Goal: Find specific page/section: Find specific page/section

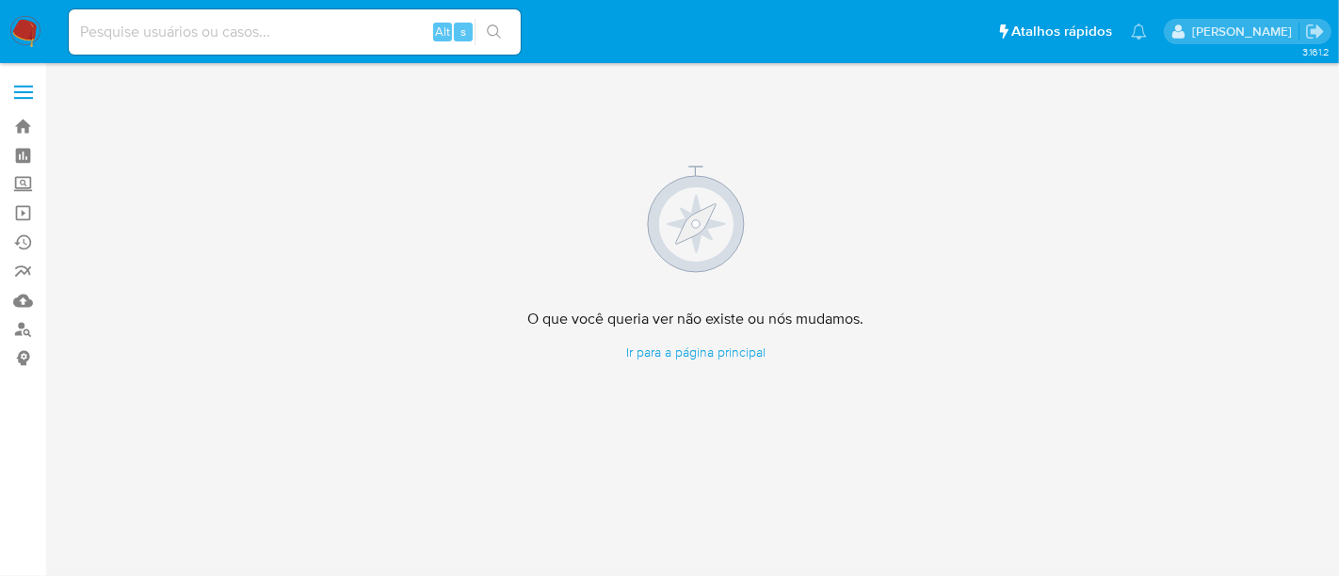
click at [247, 23] on input at bounding box center [295, 32] width 452 height 24
paste input "b04OPZIYaHuDP2cXkbqxZBqF"
type input "b04OPZIYaHuDP2cXkbqxZBqF"
click at [495, 25] on icon "search-icon" at bounding box center [494, 31] width 14 height 14
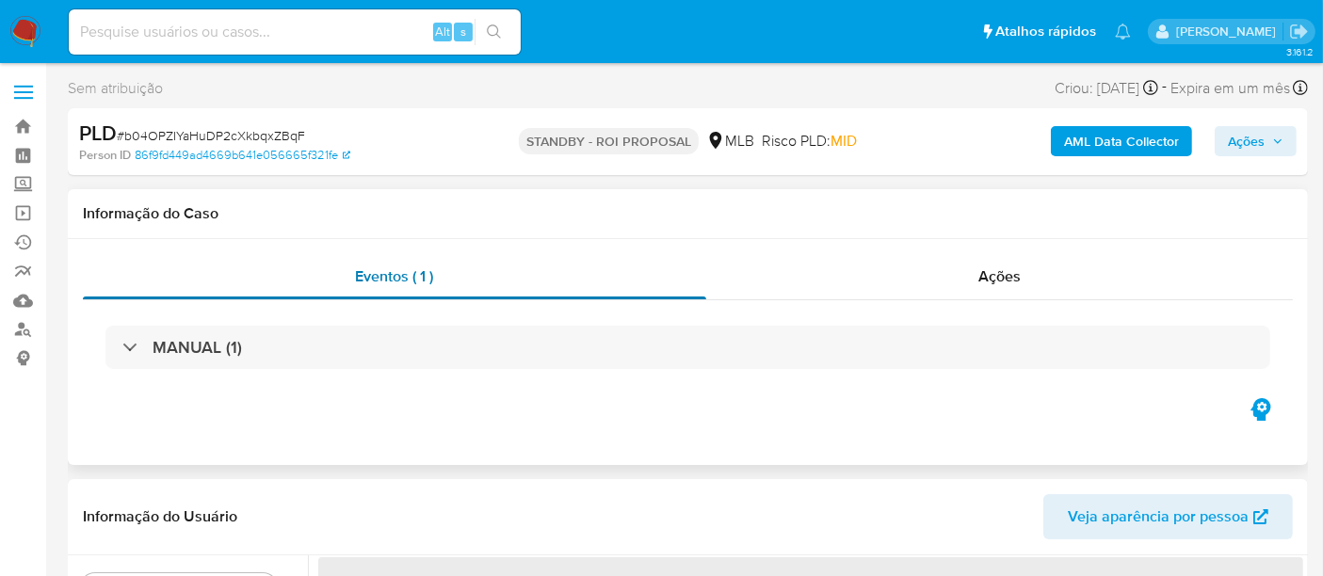
select select "10"
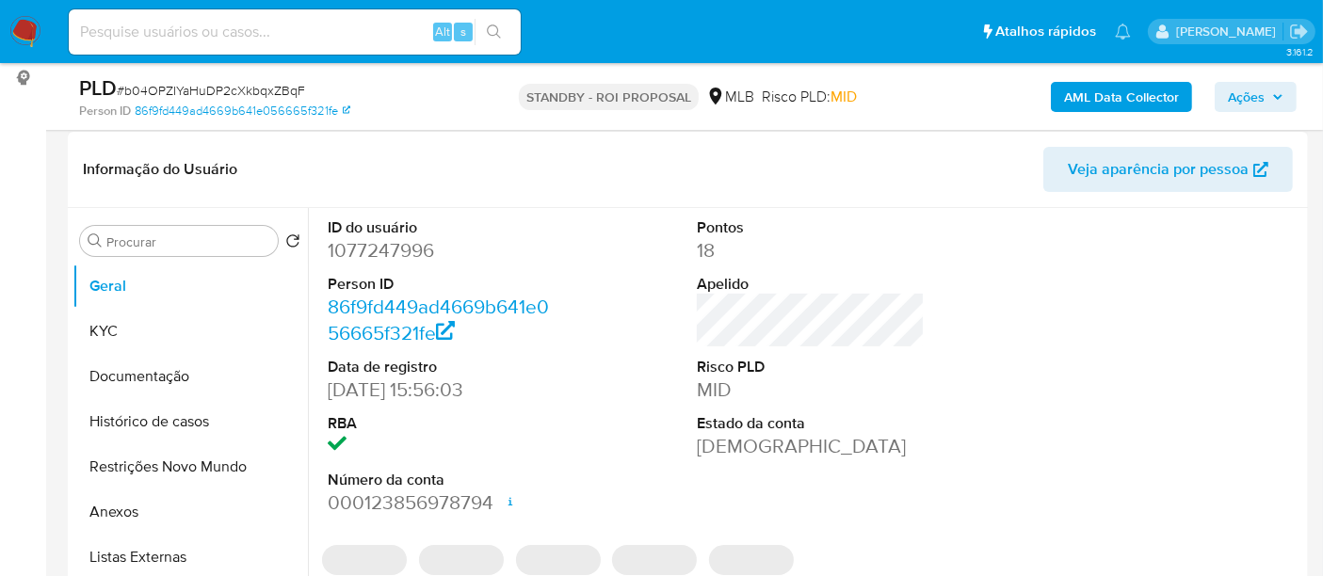
scroll to position [314, 0]
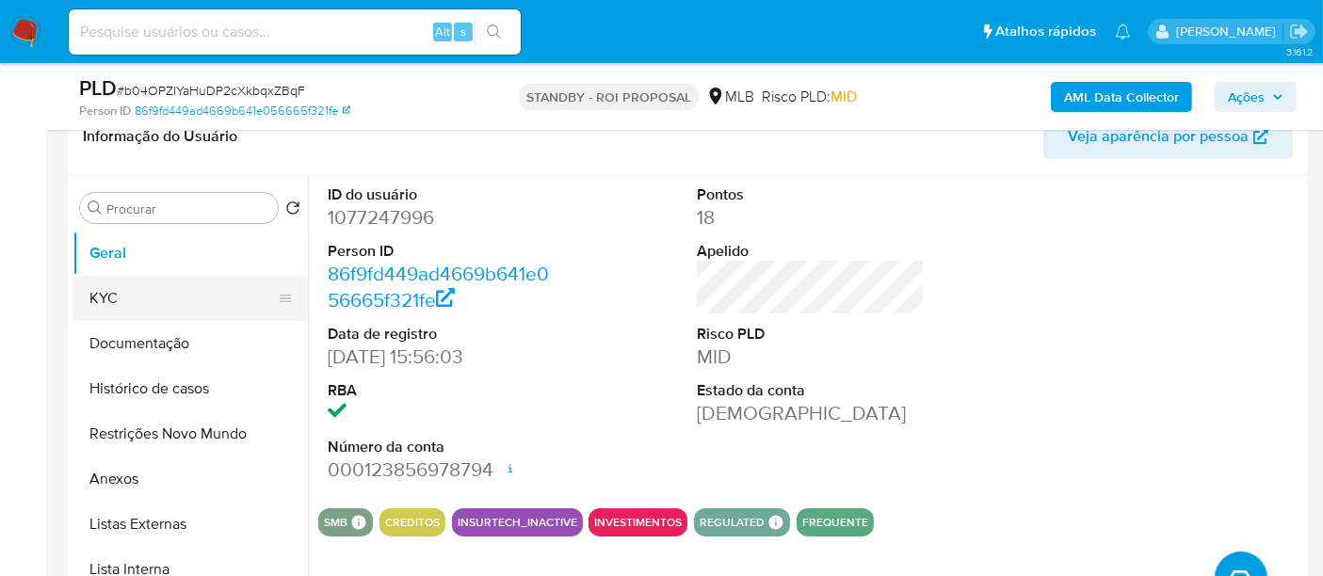
click at [113, 297] on button "KYC" at bounding box center [183, 298] width 220 height 45
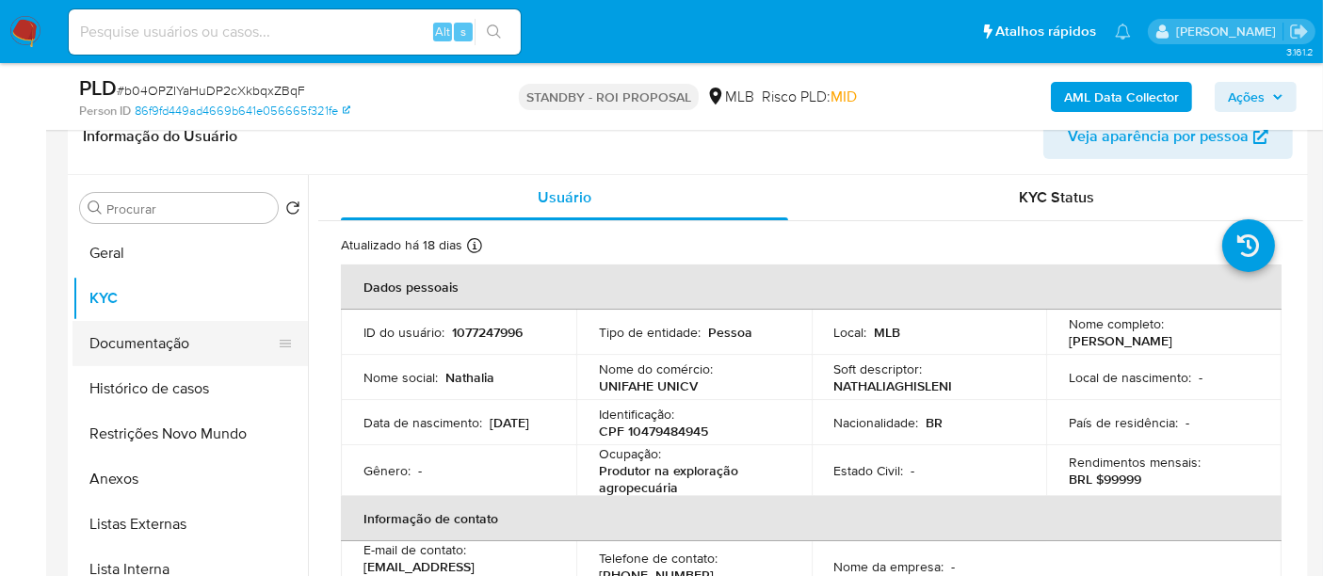
click at [126, 334] on button "Documentação" at bounding box center [183, 343] width 220 height 45
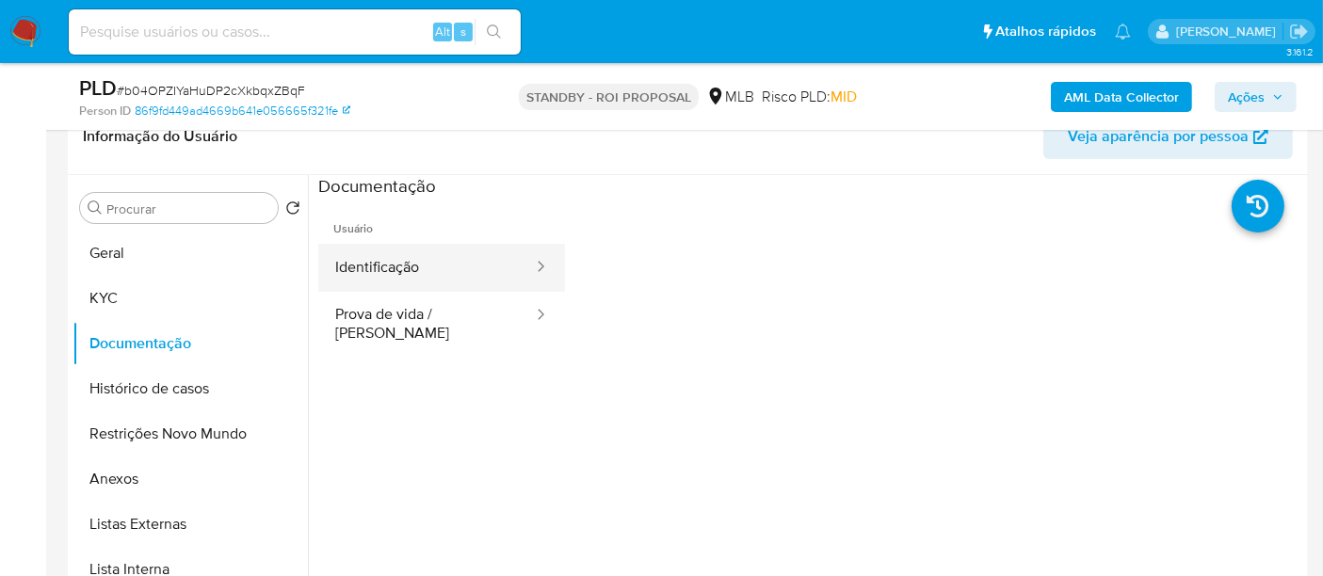
click at [418, 267] on button "Identificação" at bounding box center [426, 268] width 217 height 48
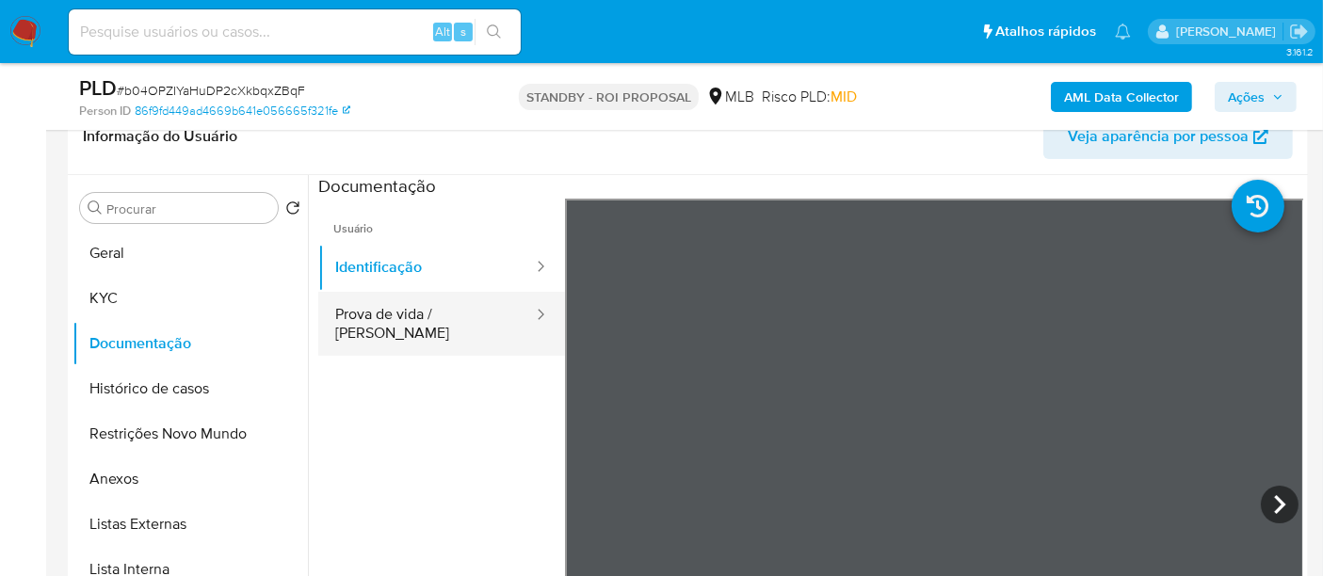
click at [419, 313] on button "Prova de vida / [PERSON_NAME]" at bounding box center [426, 324] width 217 height 64
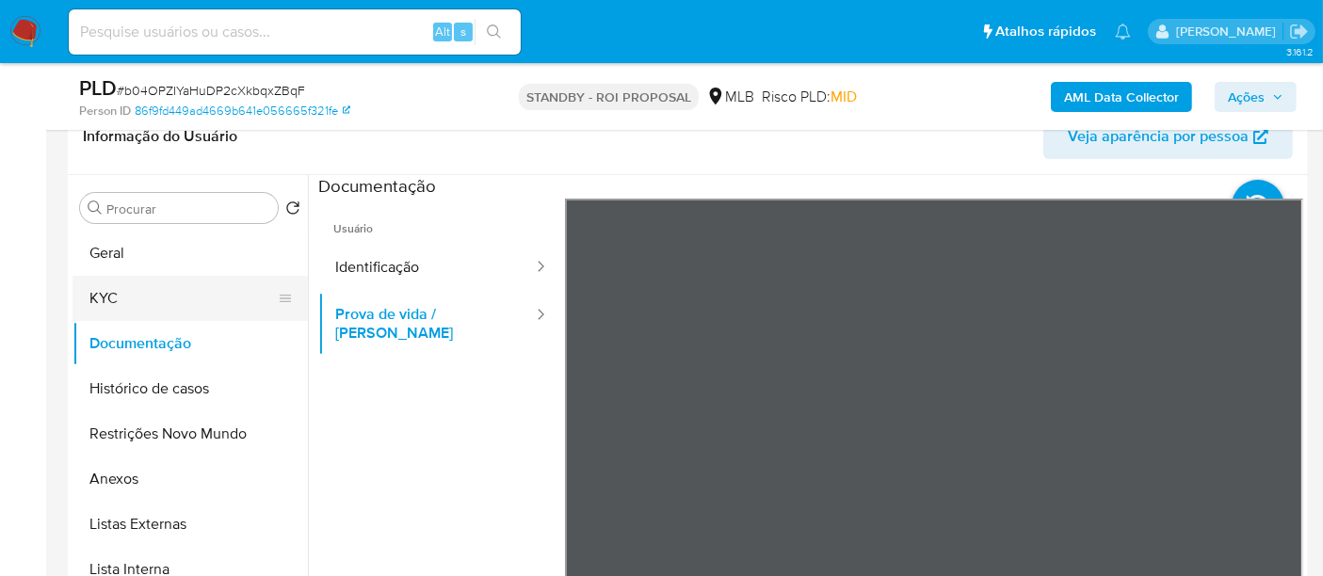
click at [99, 292] on button "KYC" at bounding box center [183, 298] width 220 height 45
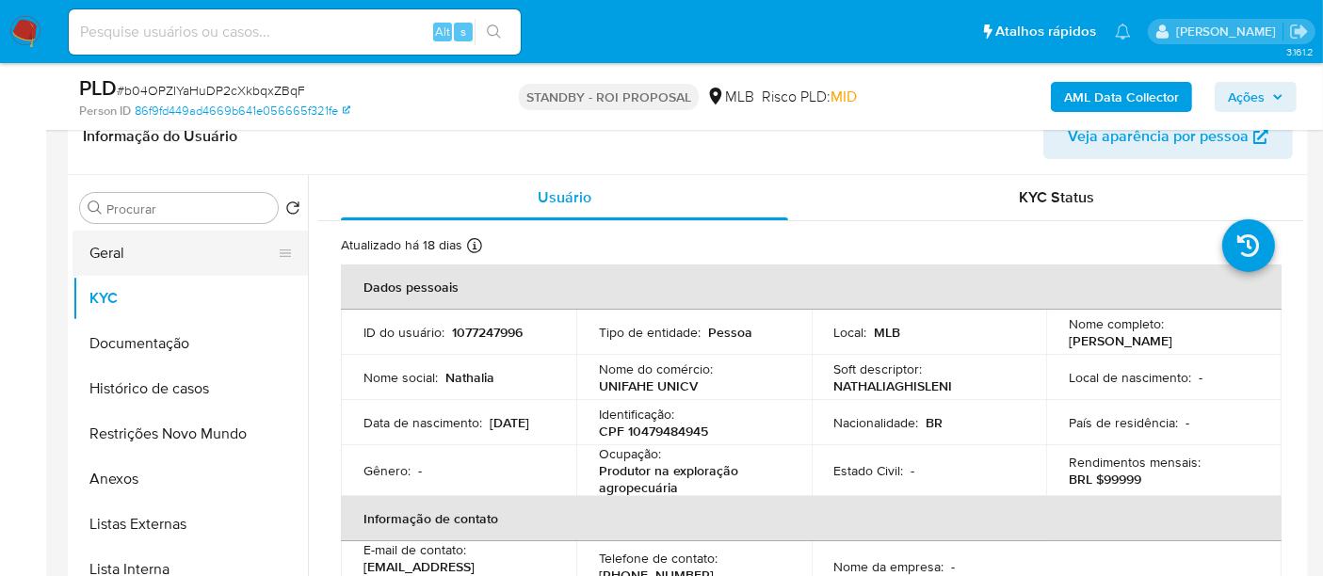
click at [129, 248] on button "Geral" at bounding box center [183, 253] width 220 height 45
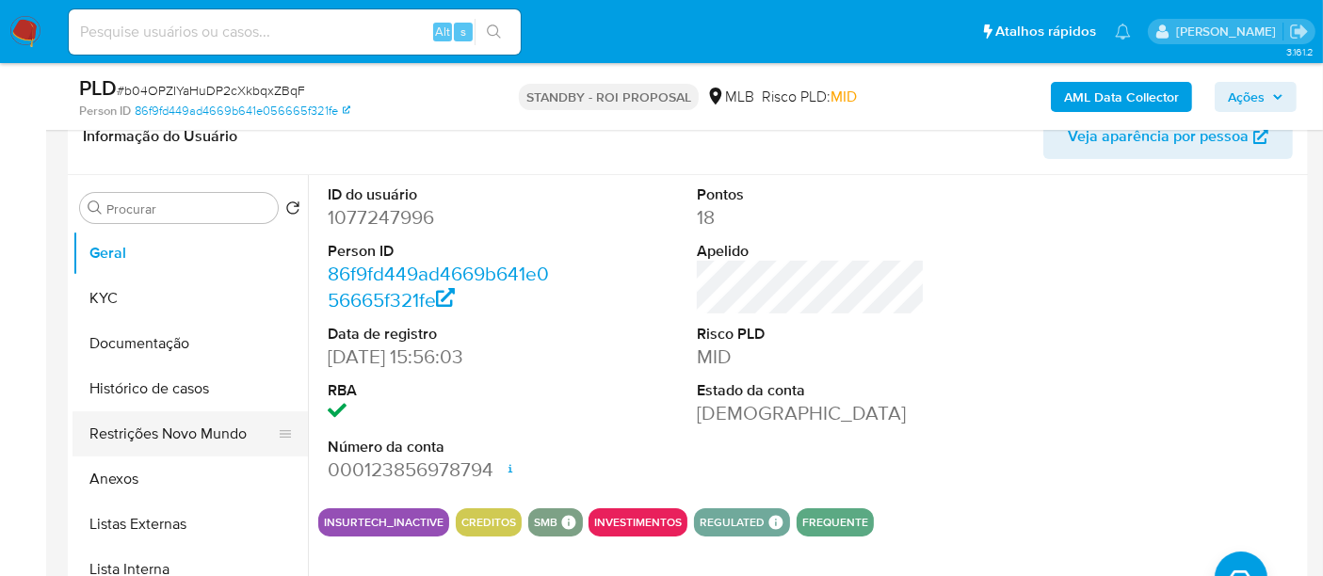
click at [158, 434] on button "Restrições Novo Mundo" at bounding box center [183, 434] width 220 height 45
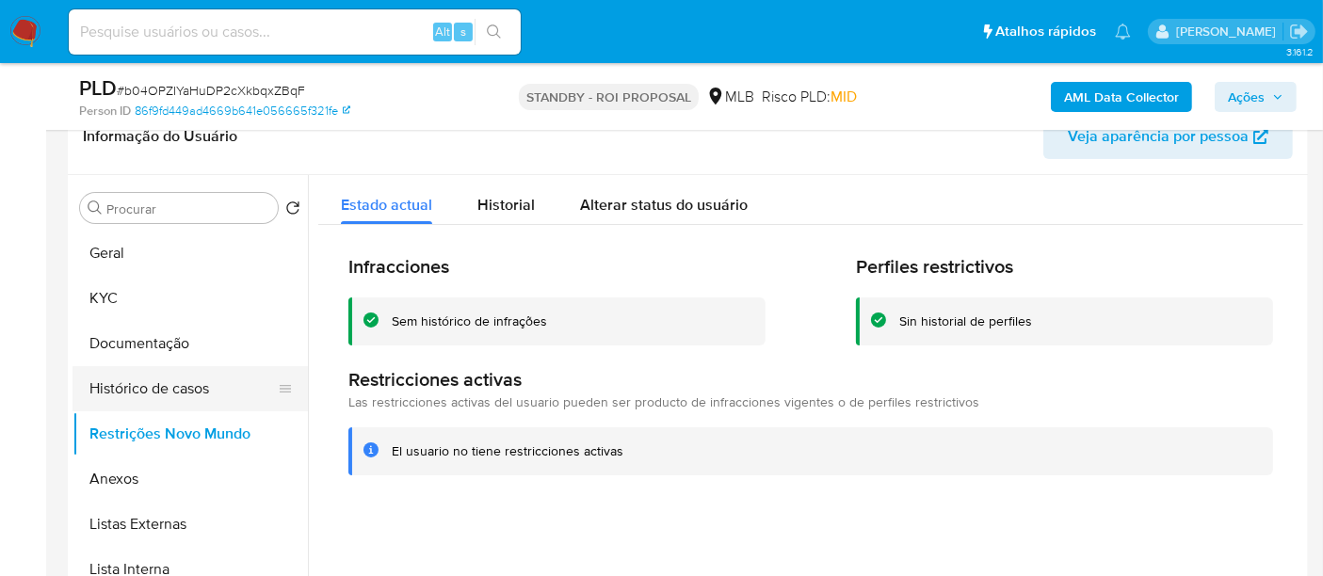
click at [164, 395] on button "Histórico de casos" at bounding box center [183, 388] width 220 height 45
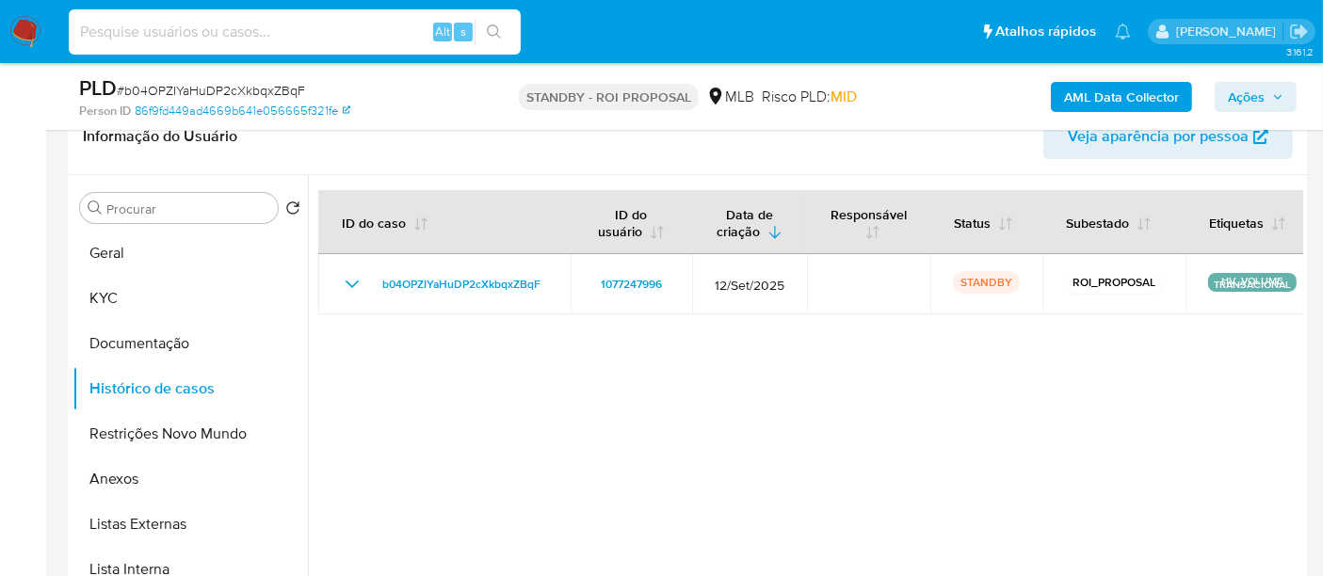
click at [258, 30] on input at bounding box center [295, 32] width 452 height 24
paste input "JZK0Ty8zGP9xCXsNJhsAxYeo"
type input "JZK0Ty8zGP9xCXsNJhsAxYeo"
click at [493, 24] on icon "search-icon" at bounding box center [494, 31] width 15 height 15
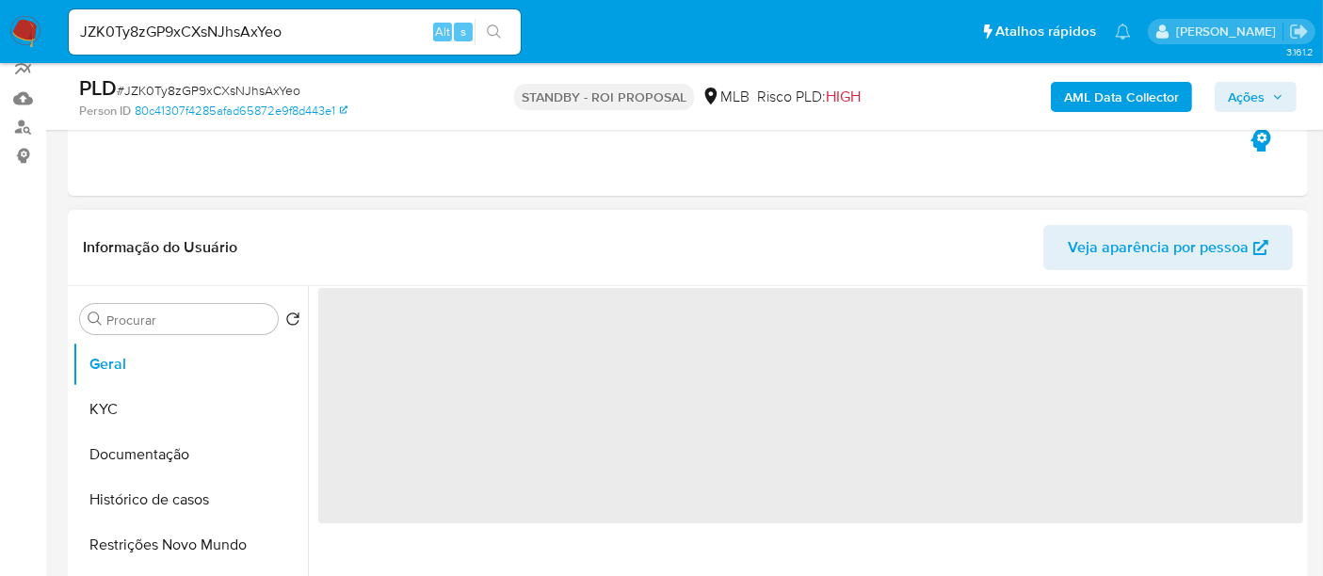
select select "10"
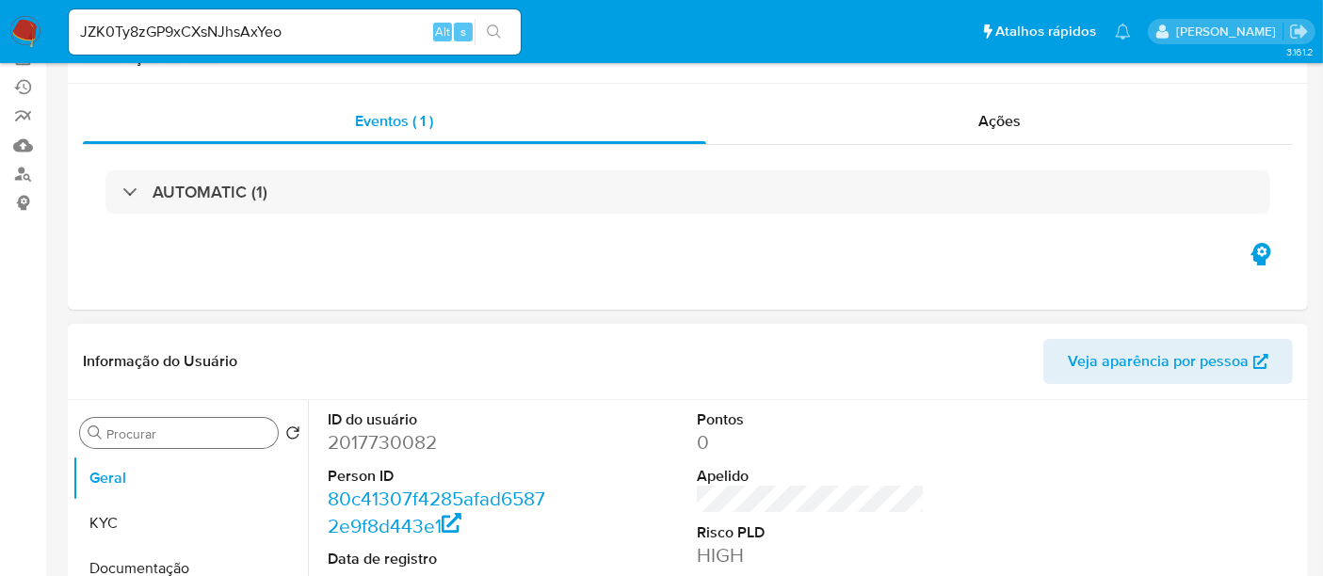
scroll to position [418, 0]
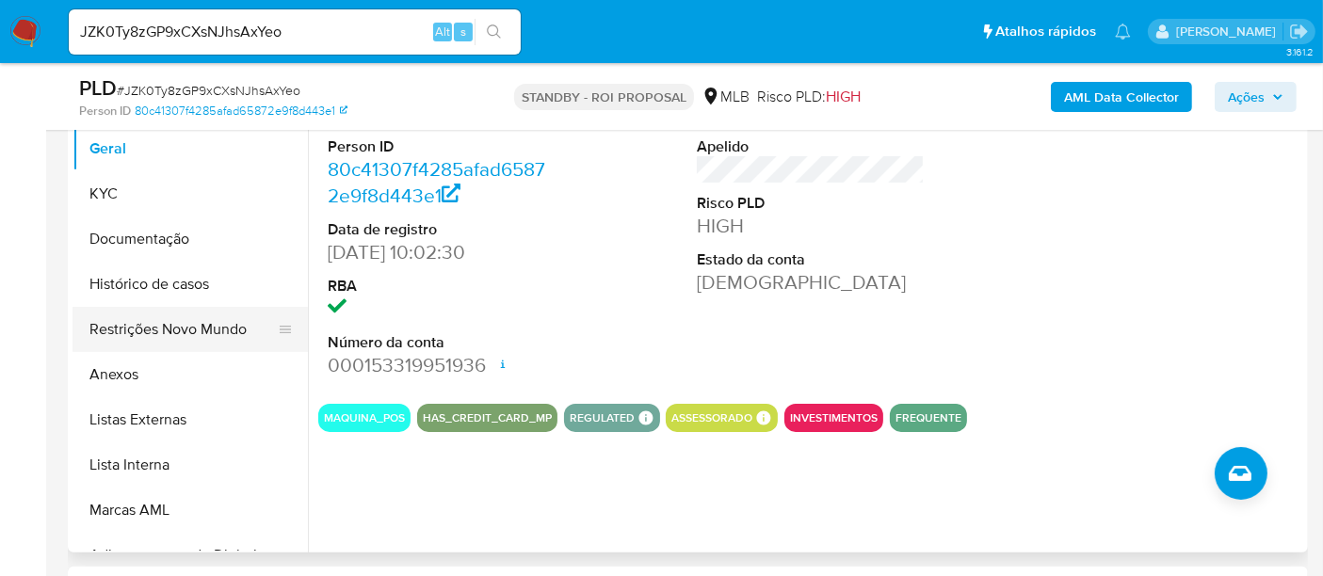
click at [166, 326] on button "Restrições Novo Mundo" at bounding box center [183, 329] width 220 height 45
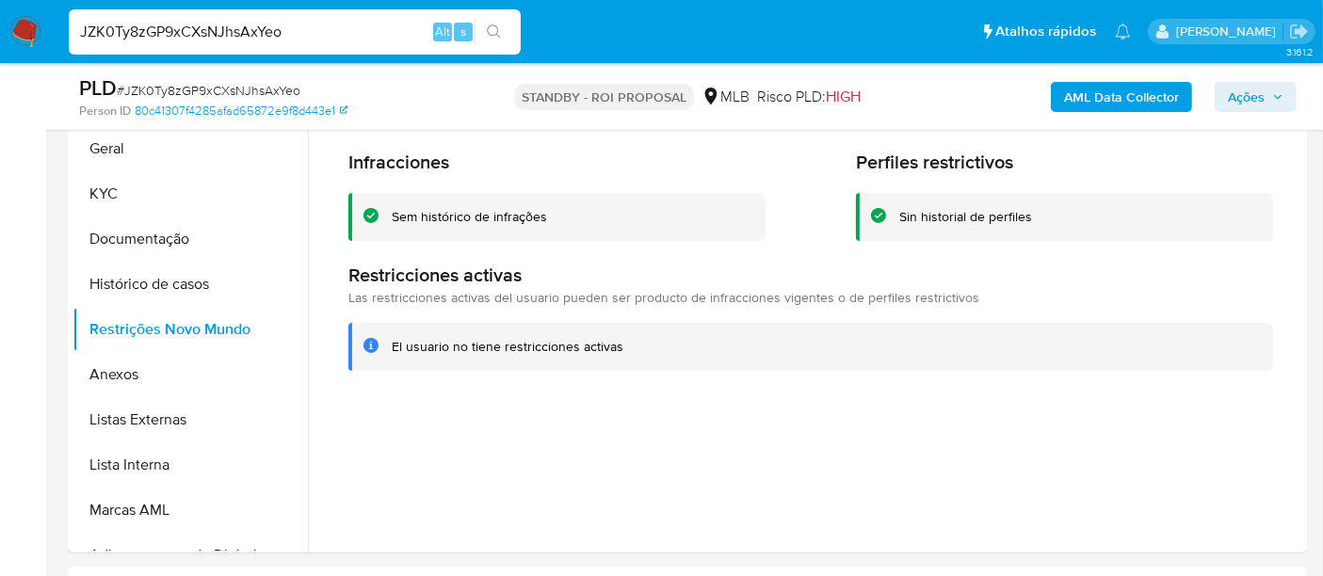
paste input "QmwiefU93c2ueHwjeHWtDQsU"
type input "QmwiefU93c2ueHwjeHWtDQsU"
click at [490, 25] on icon "search-icon" at bounding box center [494, 31] width 14 height 14
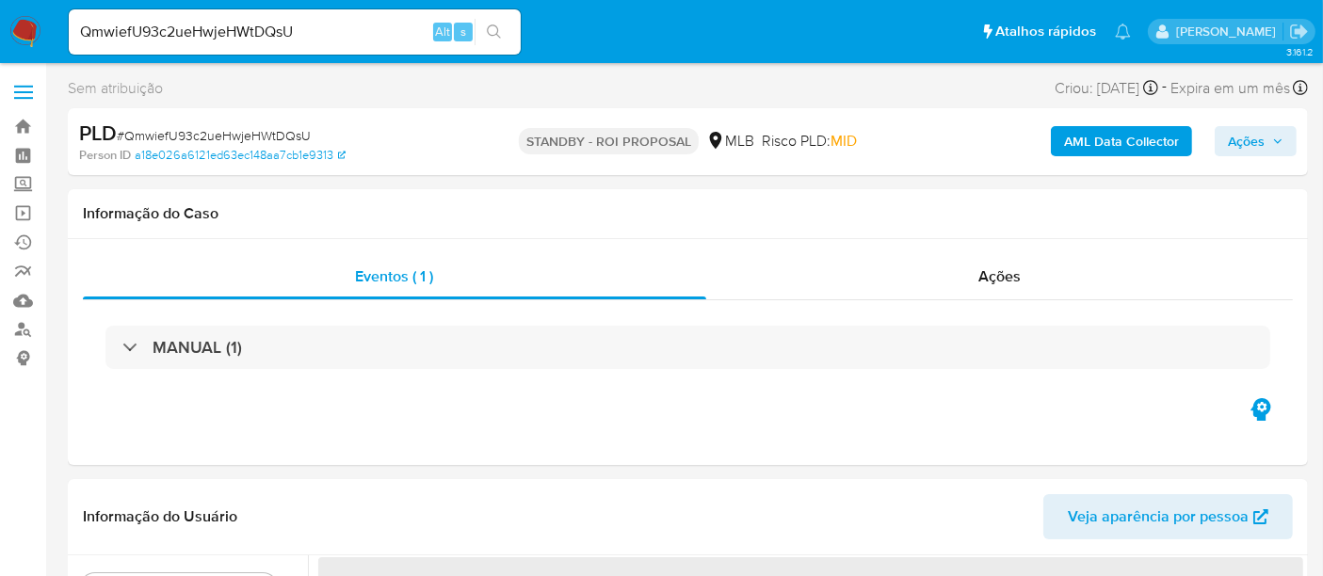
select select "10"
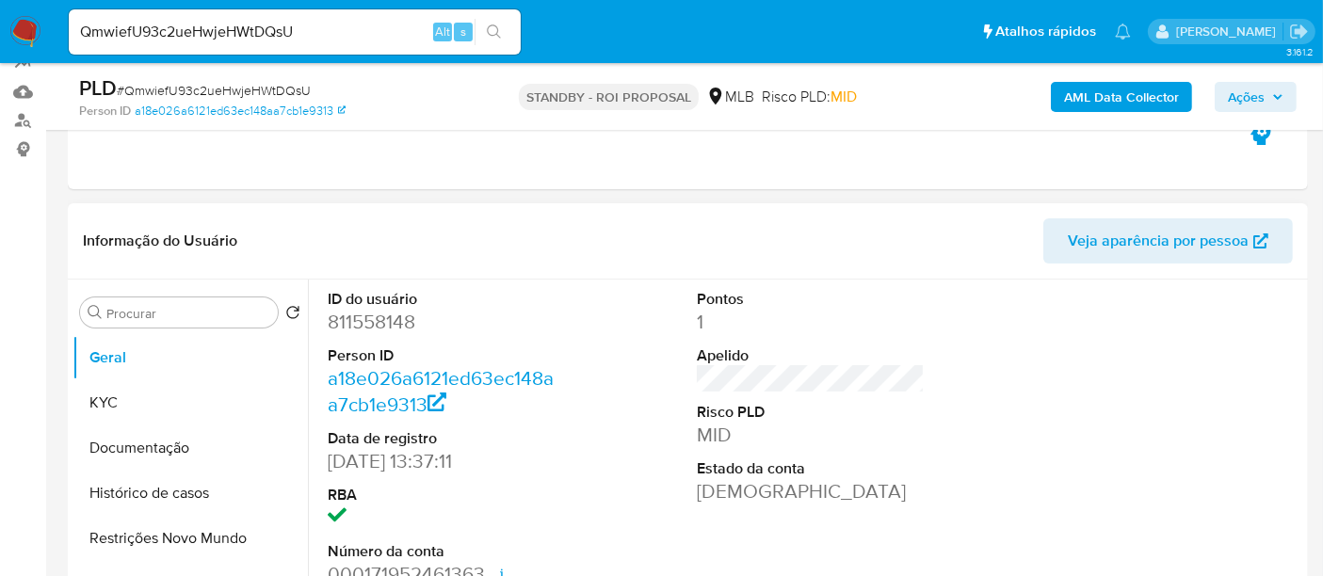
scroll to position [314, 0]
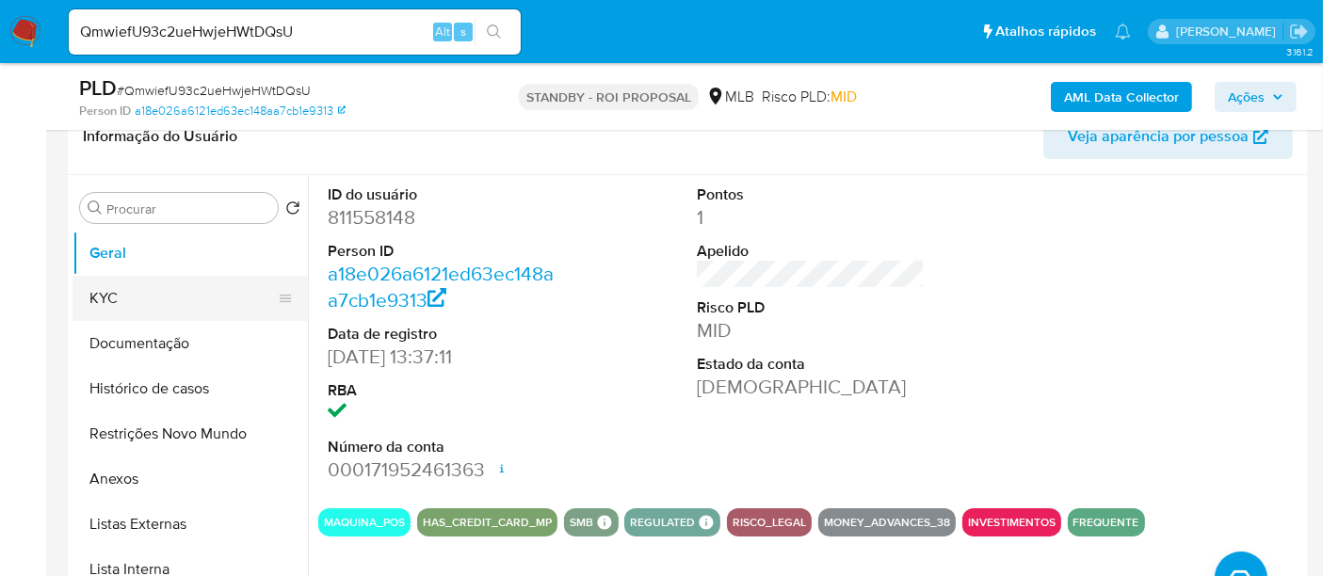
click at [124, 289] on button "KYC" at bounding box center [183, 298] width 220 height 45
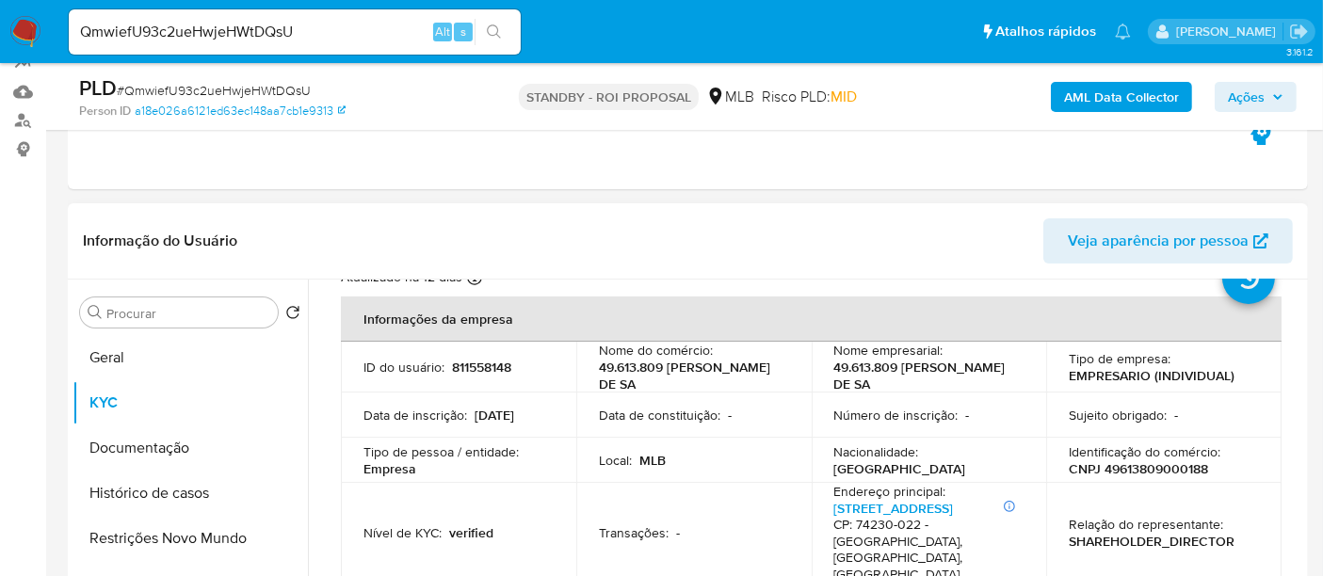
scroll to position [105, 0]
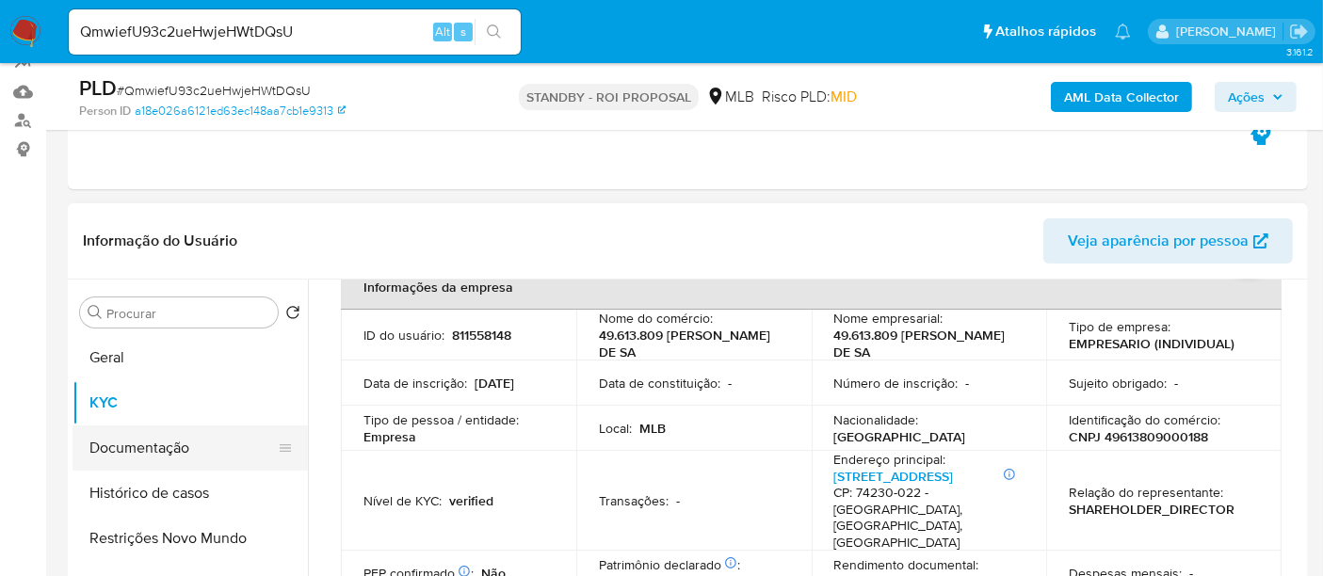
click at [134, 450] on button "Documentação" at bounding box center [183, 448] width 220 height 45
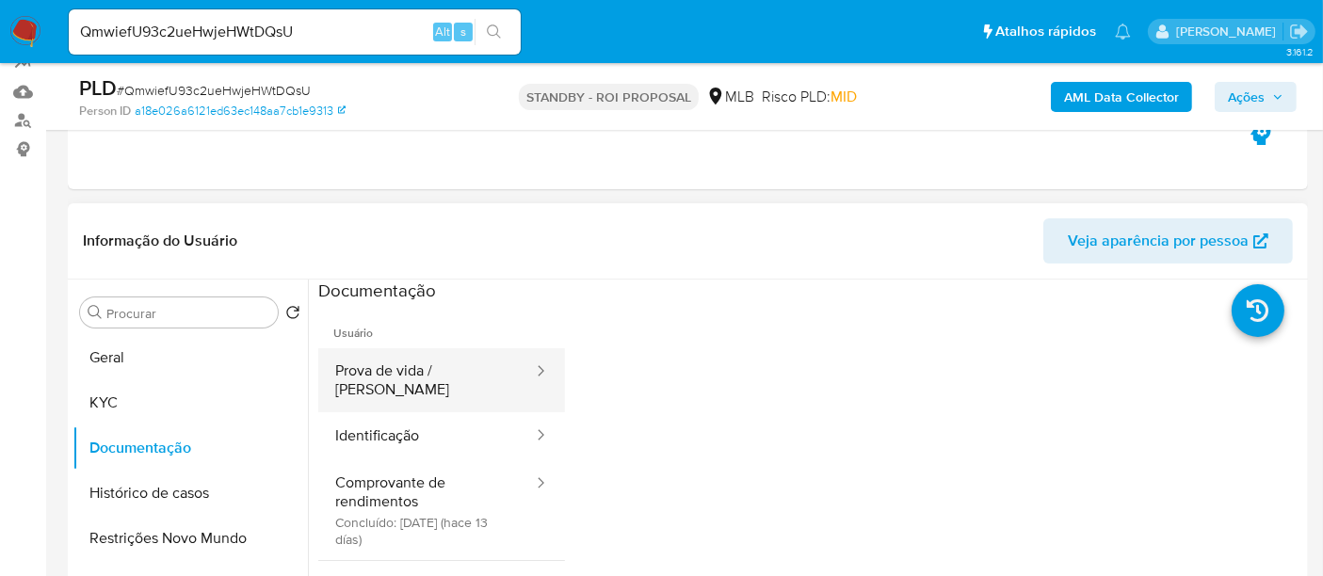
click at [441, 367] on button "Prova de vida / [PERSON_NAME]" at bounding box center [426, 380] width 217 height 64
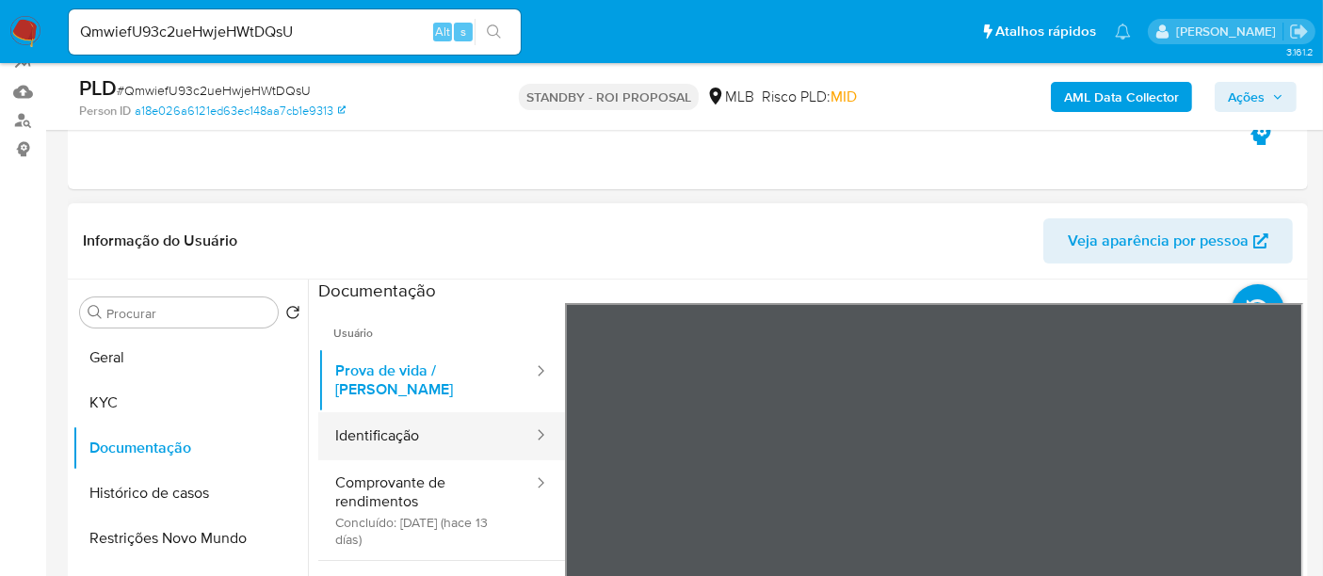
click at [382, 426] on button "Identificação" at bounding box center [426, 436] width 217 height 48
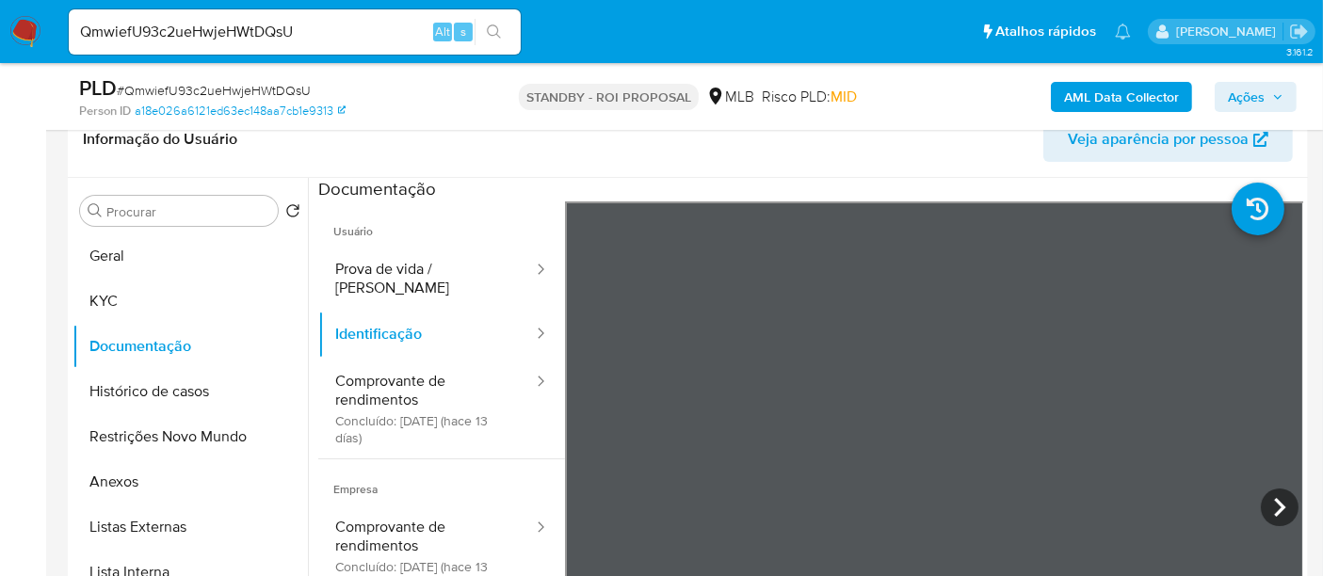
scroll to position [318, 0]
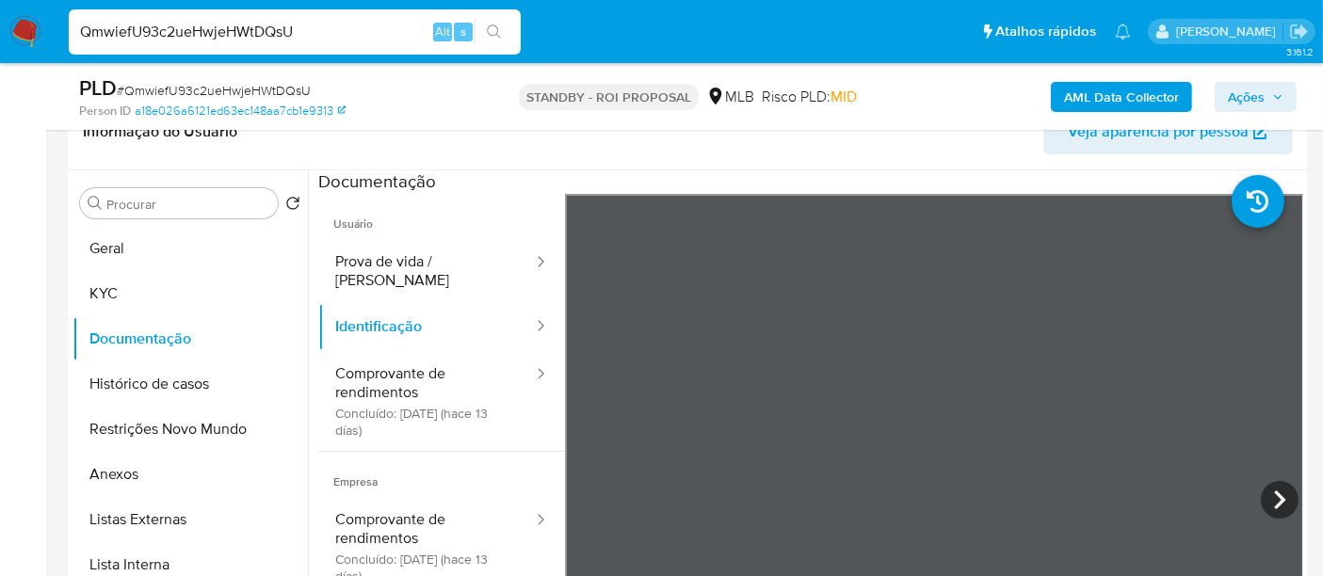
drag, startPoint x: 327, startPoint y: 33, endPoint x: 0, endPoint y: -50, distance: 337.1
paste input "gcEKDYJ3oMWaKVE8Au7mqpcz"
type input "gcEKDYJ3oMWaKVE8Au7mqpcz"
click at [492, 32] on icon "search-icon" at bounding box center [494, 31] width 15 height 15
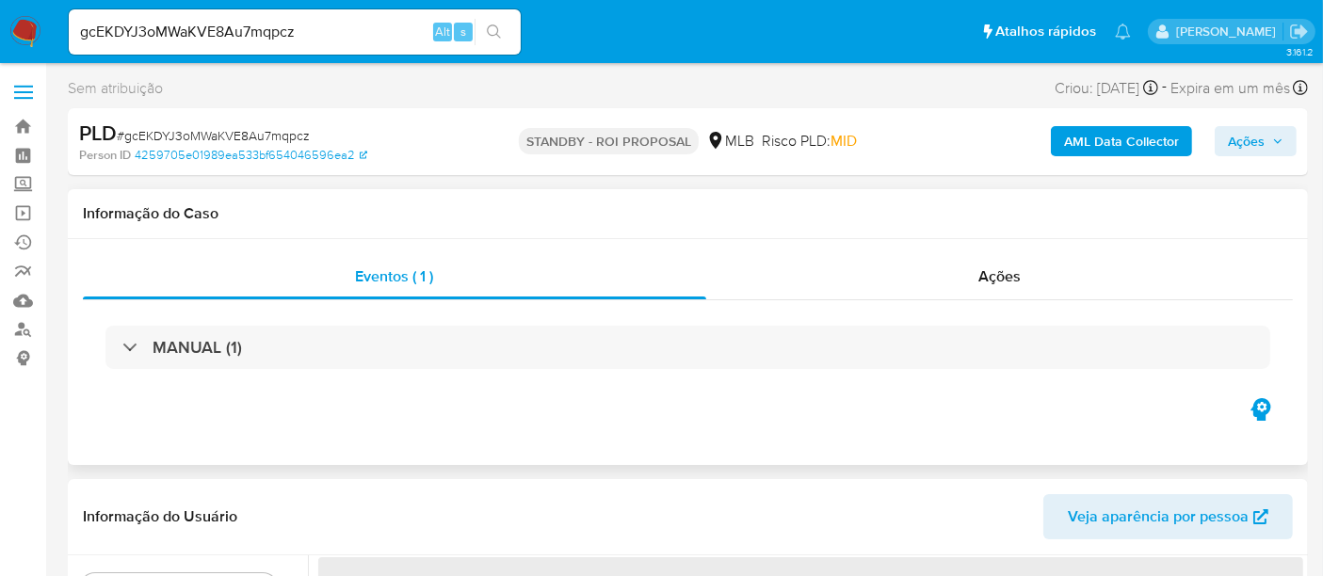
select select "10"
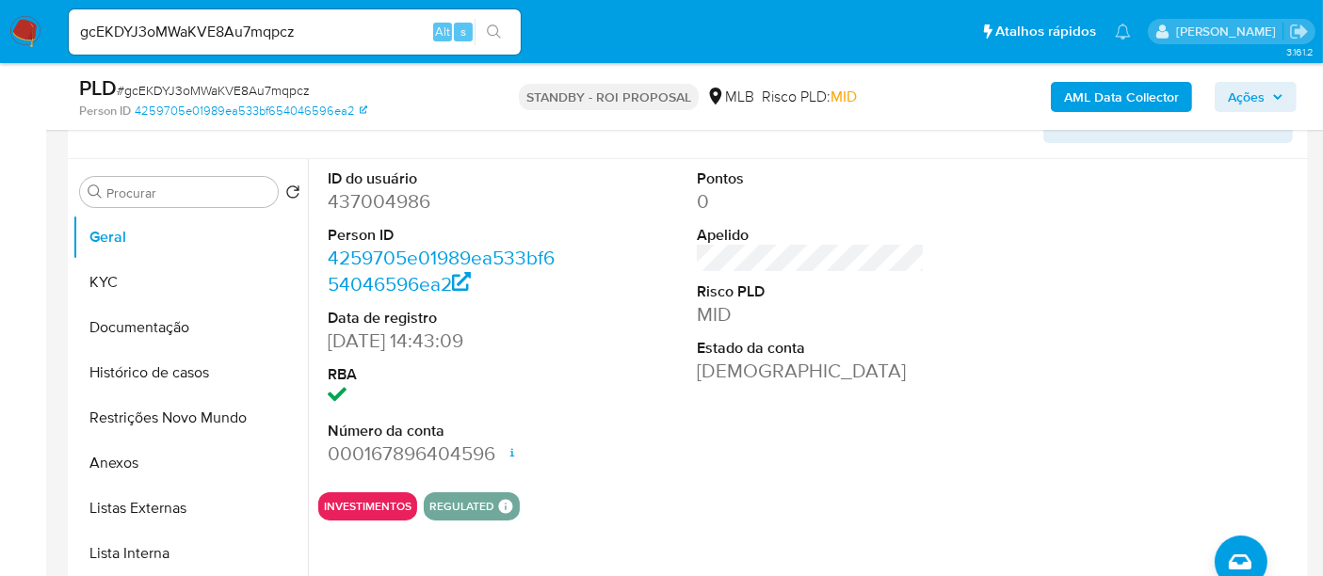
scroll to position [209, 0]
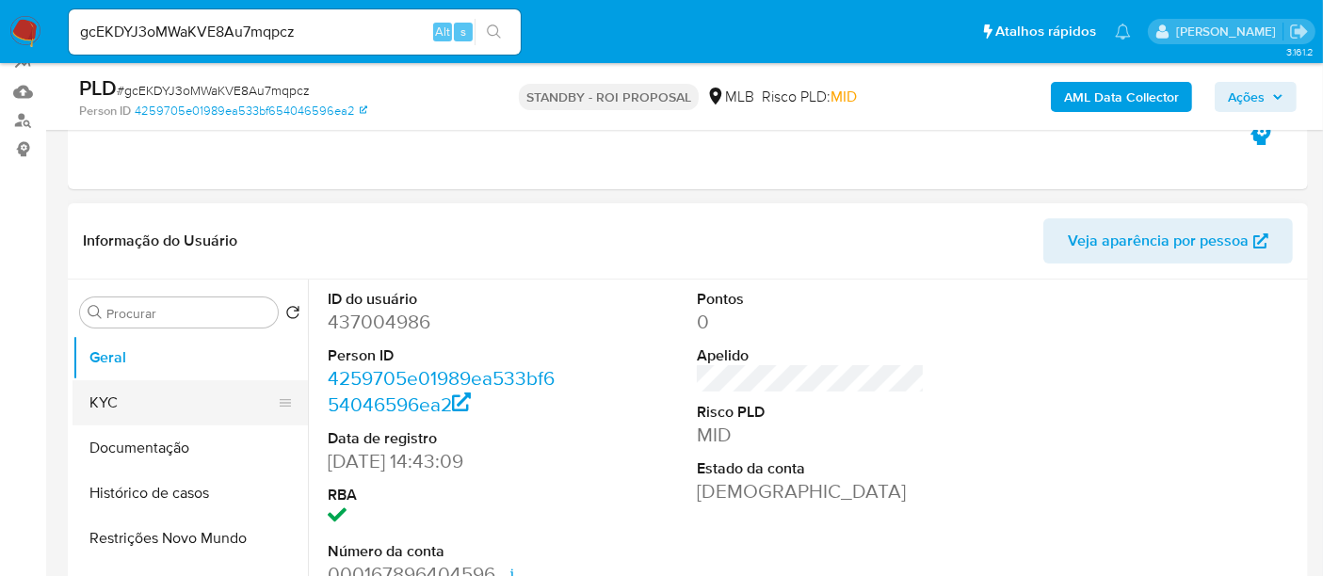
click at [99, 396] on button "KYC" at bounding box center [183, 402] width 220 height 45
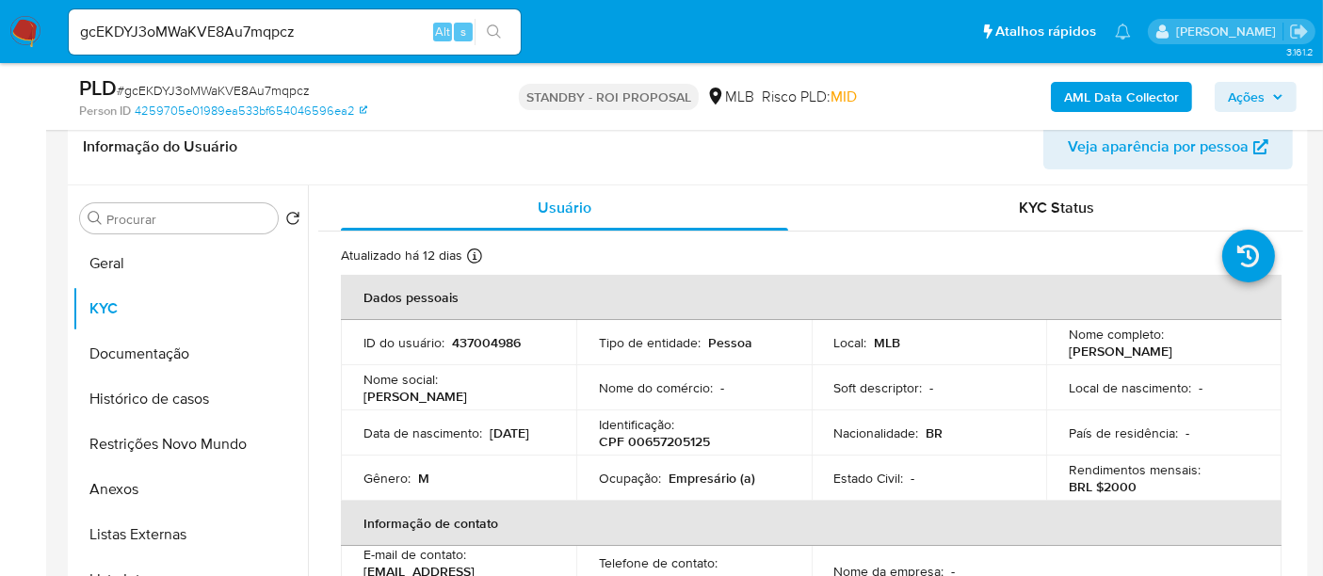
scroll to position [105, 0]
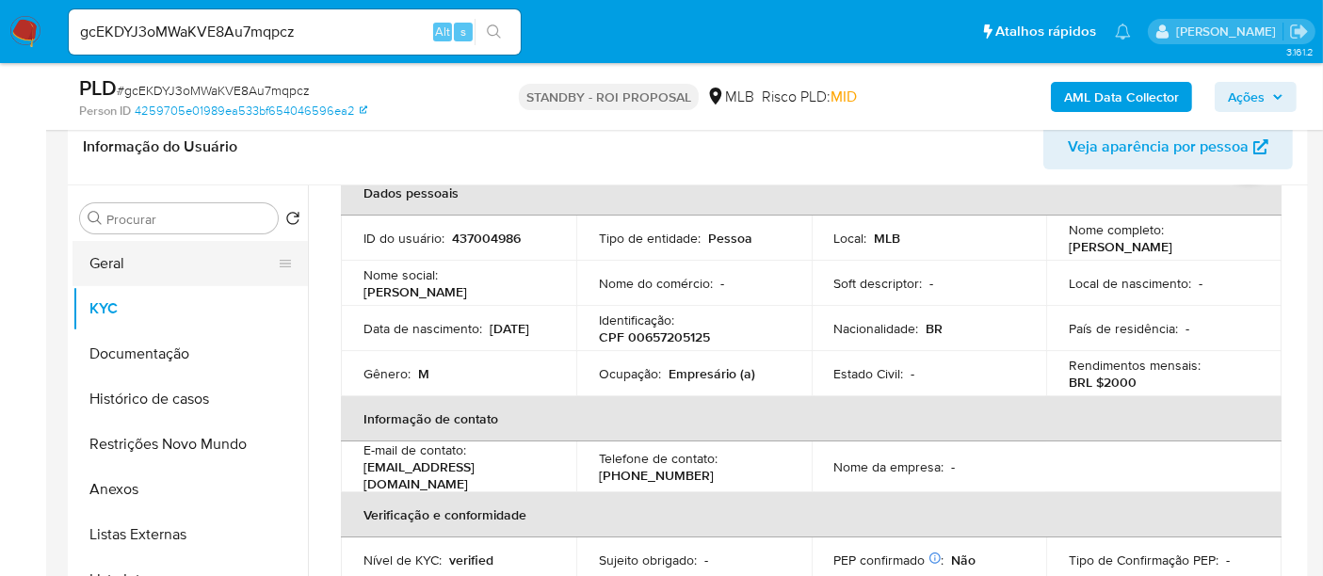
click at [134, 259] on button "Geral" at bounding box center [183, 263] width 220 height 45
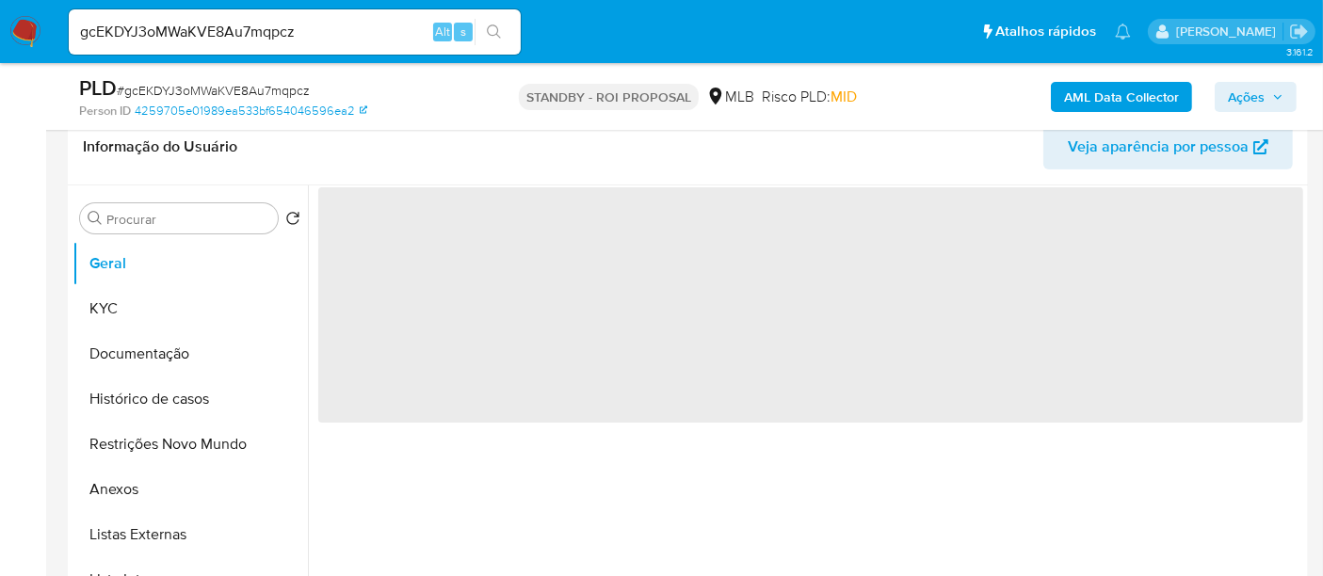
scroll to position [0, 0]
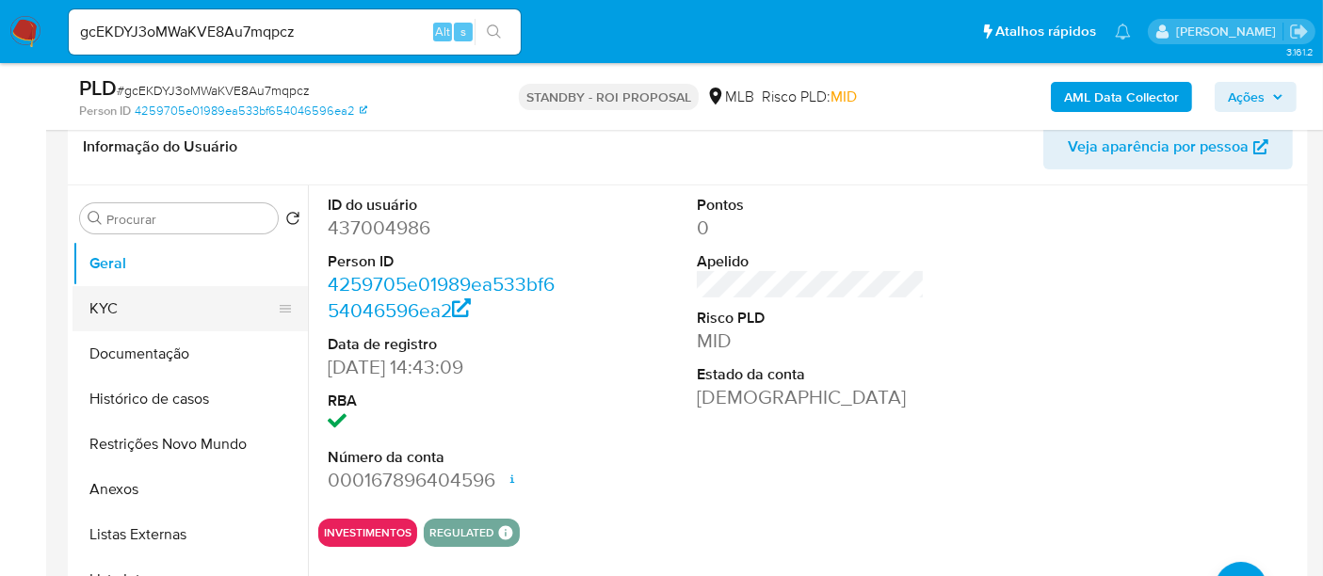
click at [106, 299] on button "KYC" at bounding box center [183, 308] width 220 height 45
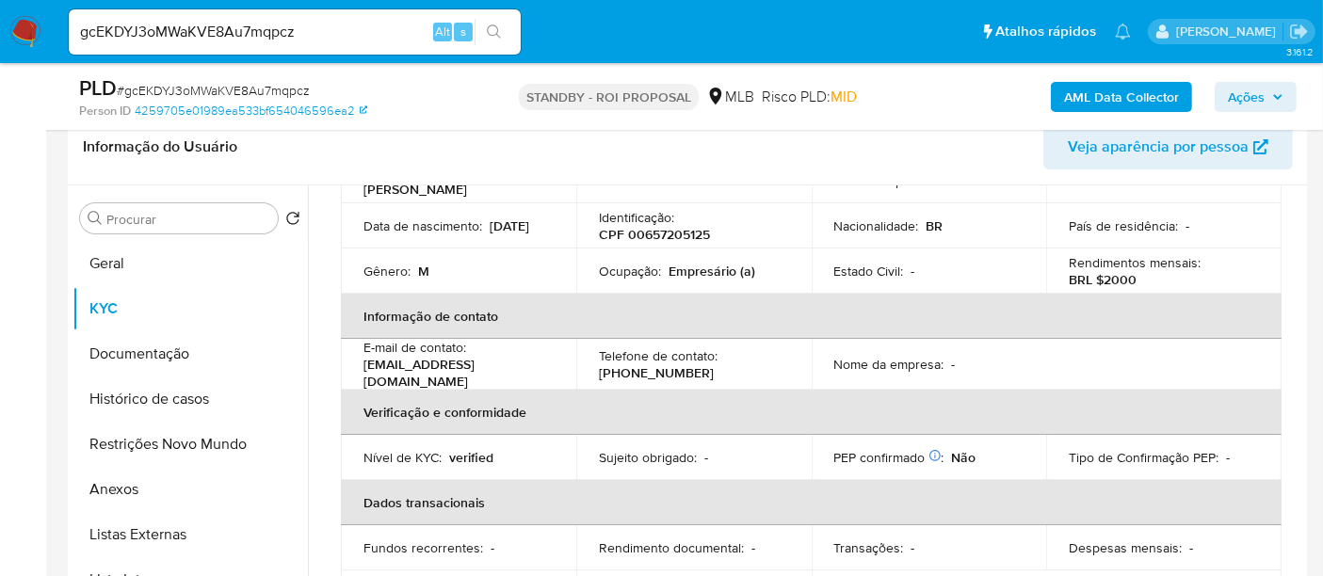
scroll to position [209, 0]
click at [161, 347] on button "Documentação" at bounding box center [183, 353] width 220 height 45
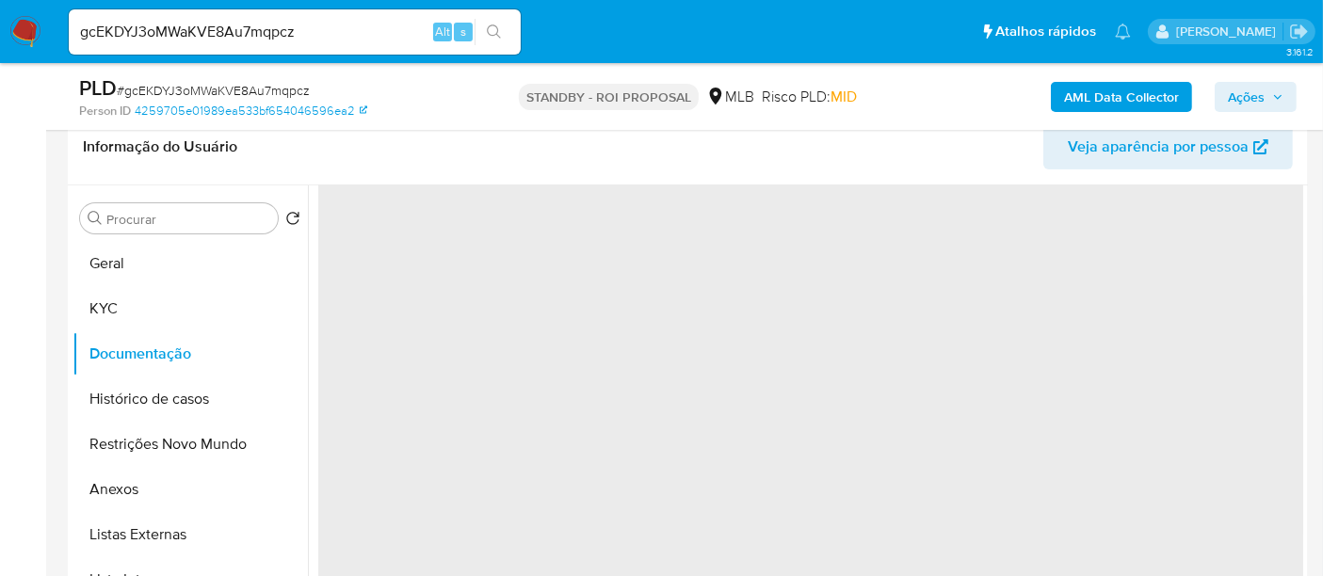
scroll to position [0, 0]
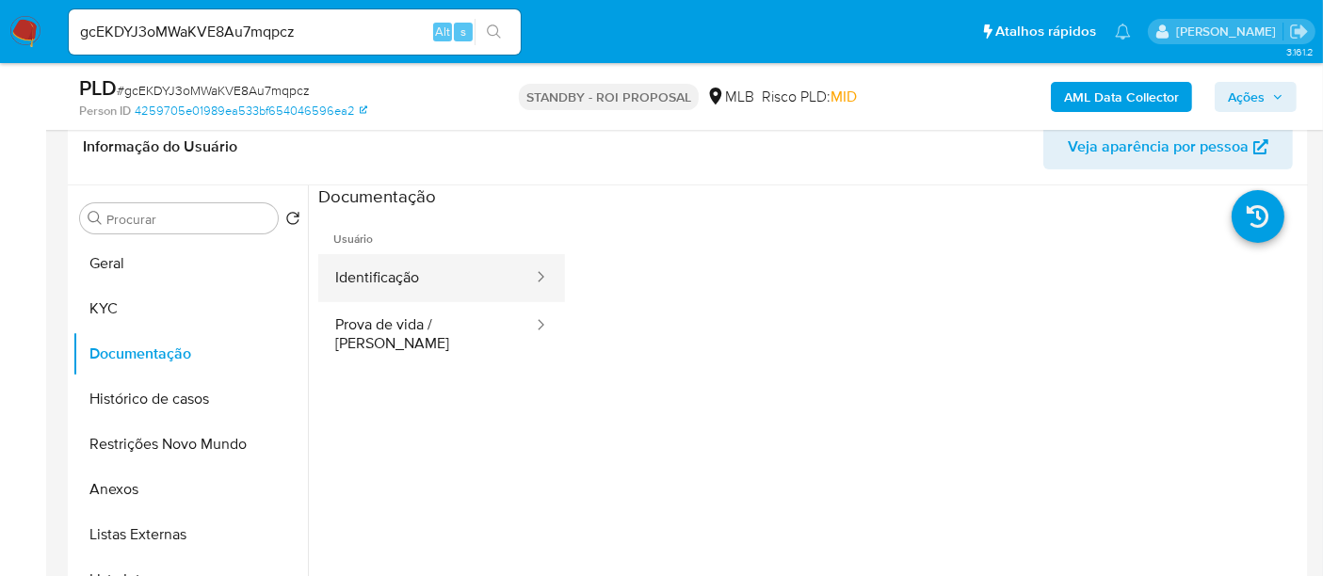
click at [464, 281] on button "Identificação" at bounding box center [426, 278] width 217 height 48
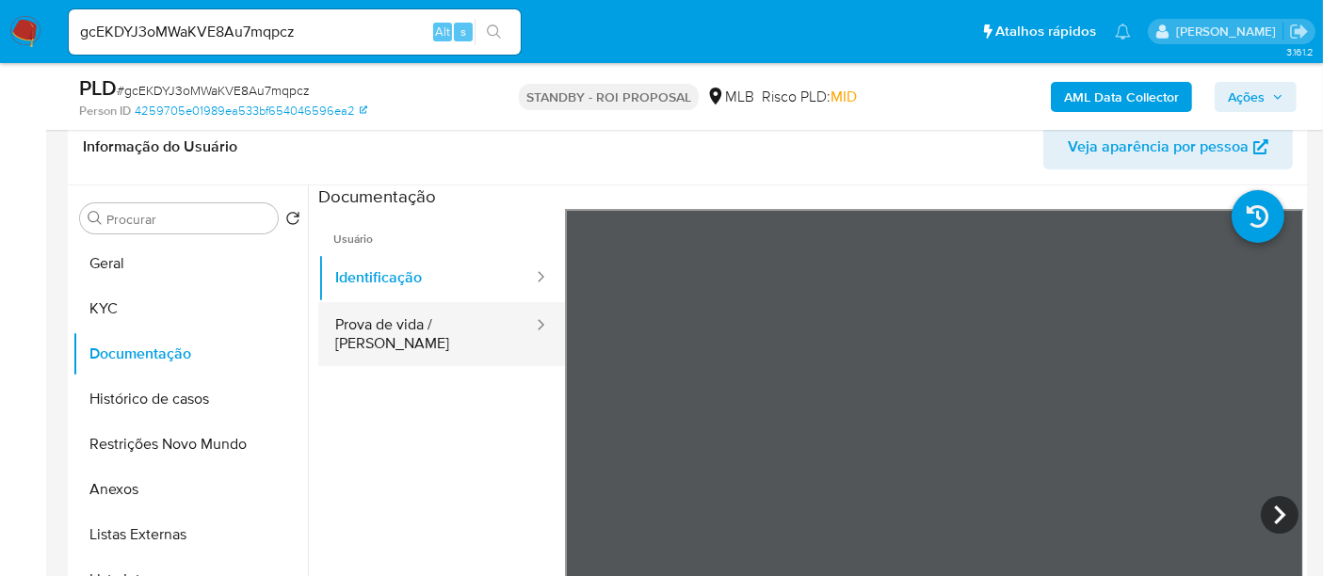
click at [438, 326] on button "Prova de vida / [PERSON_NAME]" at bounding box center [426, 334] width 217 height 64
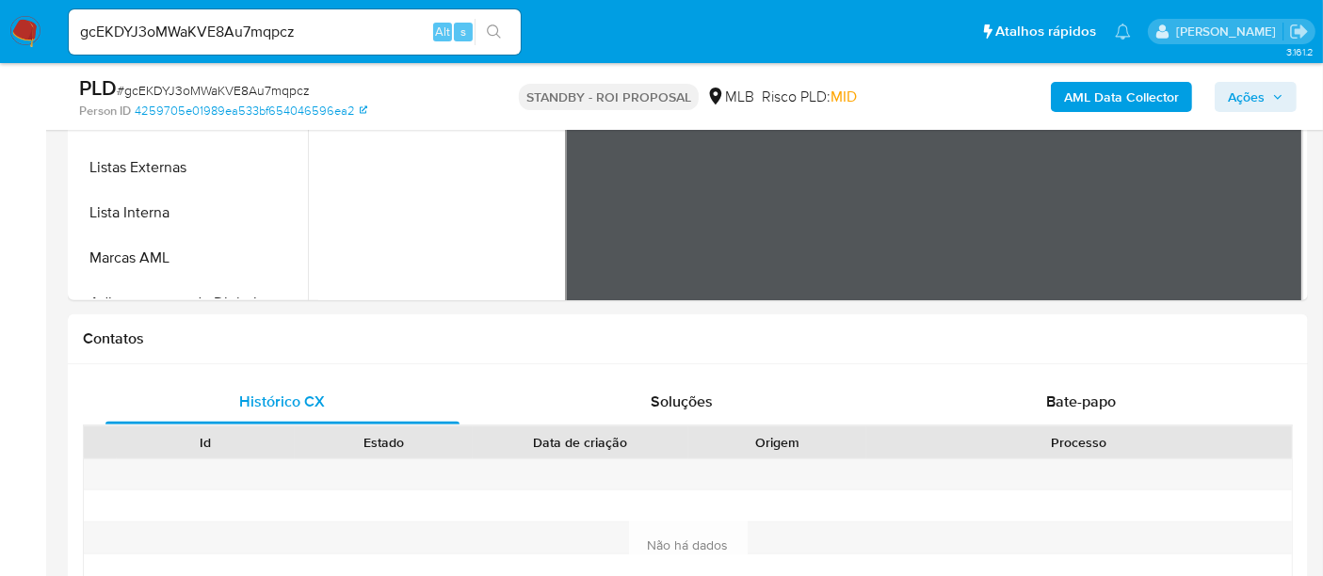
scroll to position [667, 0]
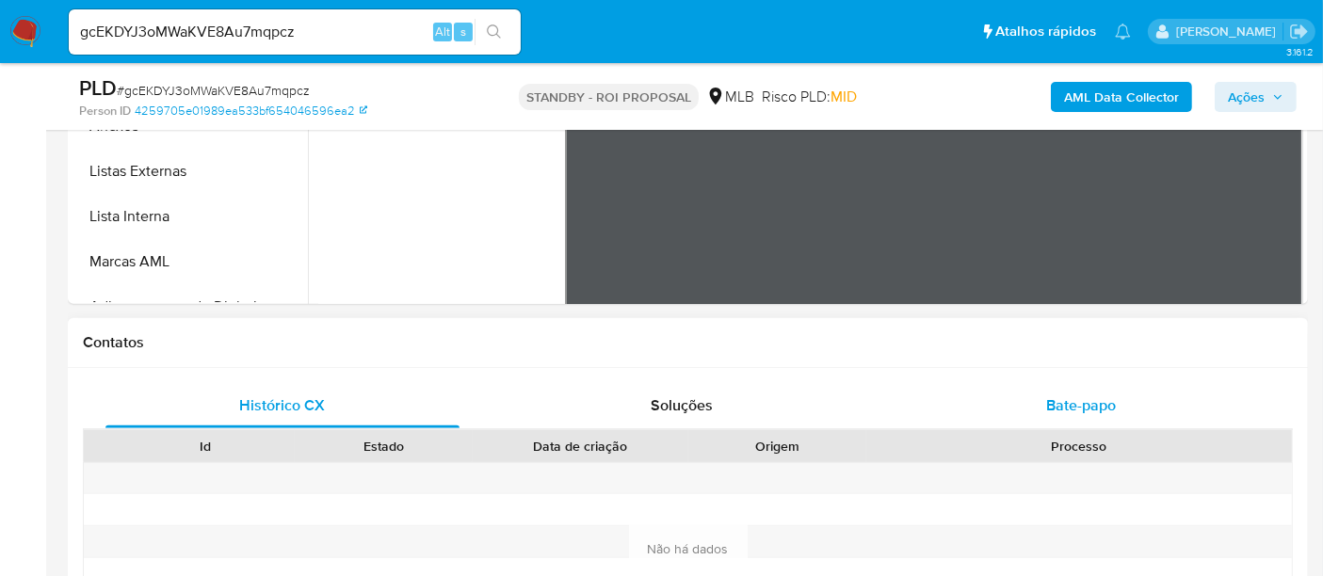
click at [1098, 395] on span "Bate-papo" at bounding box center [1081, 406] width 70 height 22
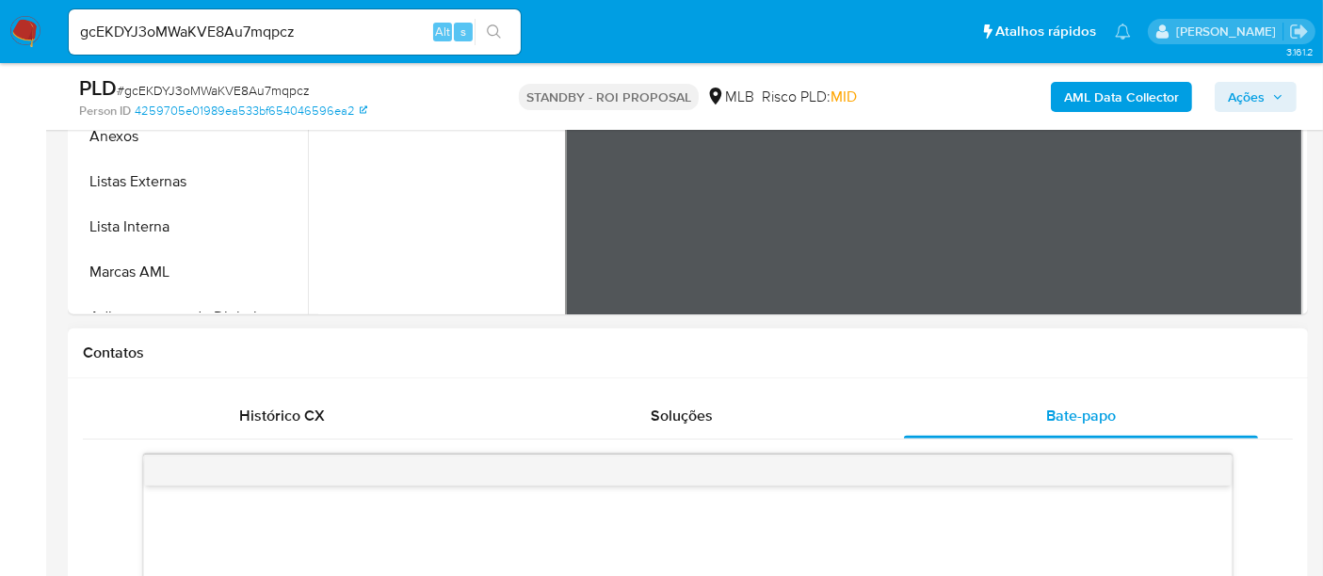
scroll to position [347, 0]
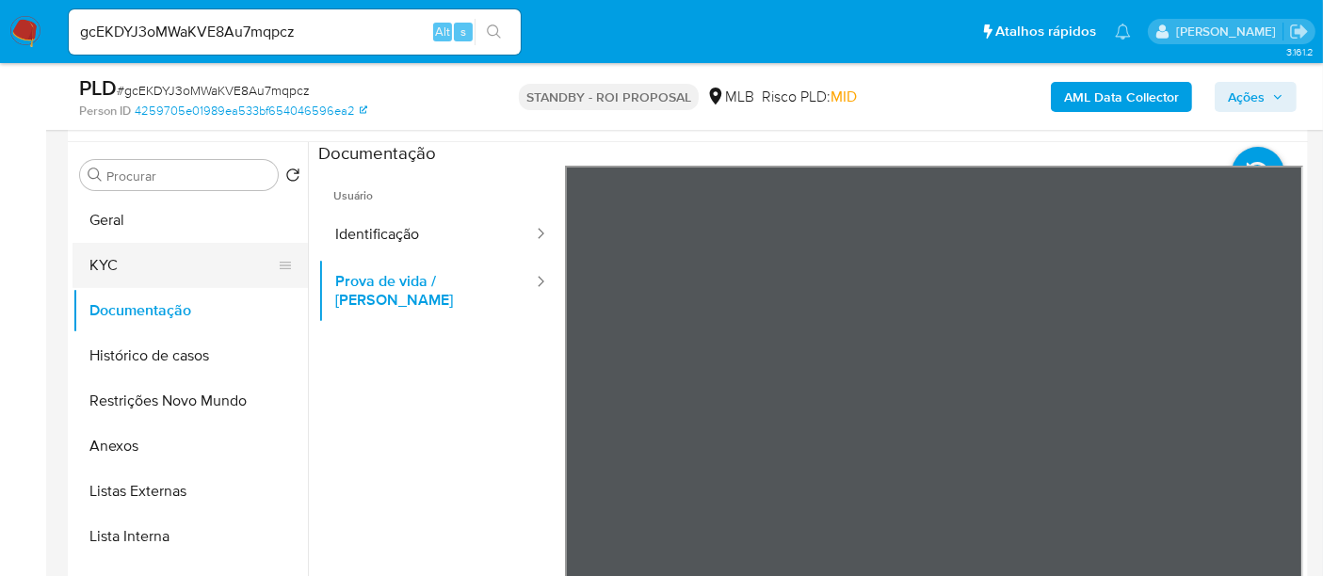
drag, startPoint x: 130, startPoint y: 265, endPoint x: 175, endPoint y: 265, distance: 45.2
click at [130, 265] on button "KYC" at bounding box center [183, 265] width 220 height 45
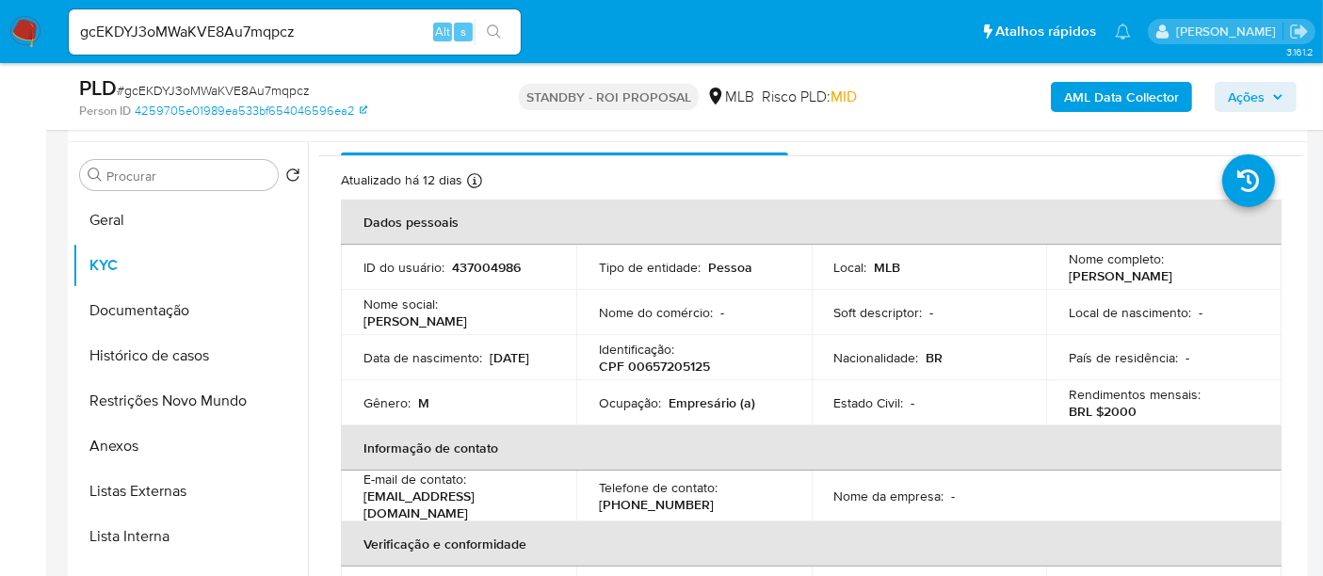
scroll to position [0, 0]
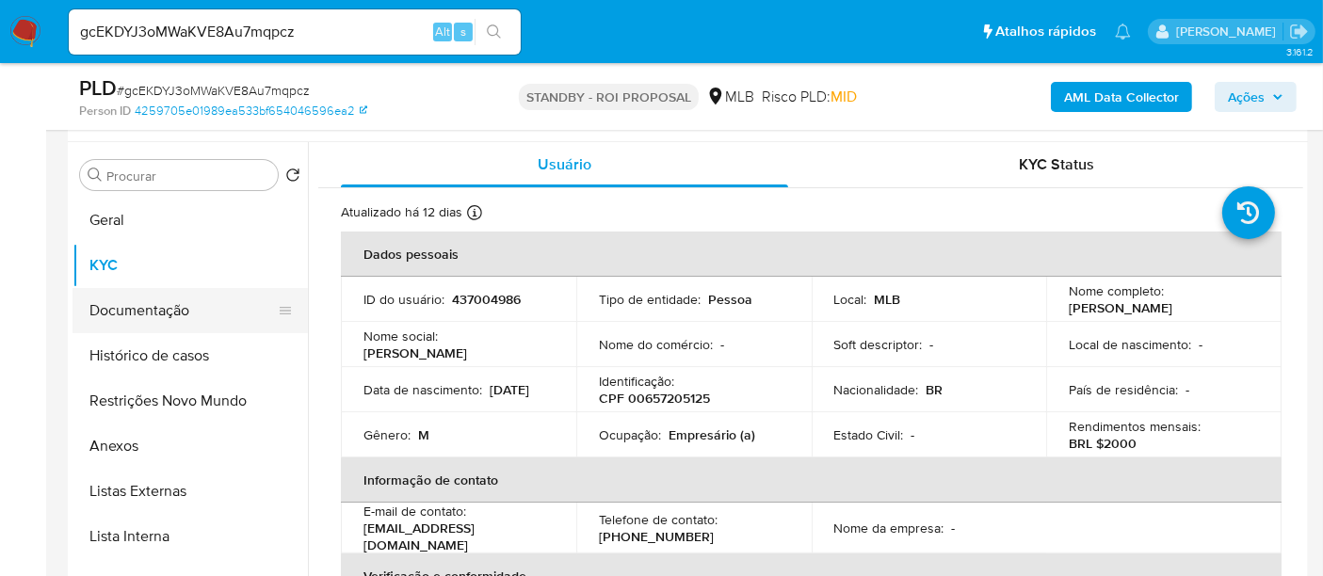
drag, startPoint x: 122, startPoint y: 312, endPoint x: 186, endPoint y: 315, distance: 63.2
click at [121, 311] on button "Documentação" at bounding box center [183, 310] width 220 height 45
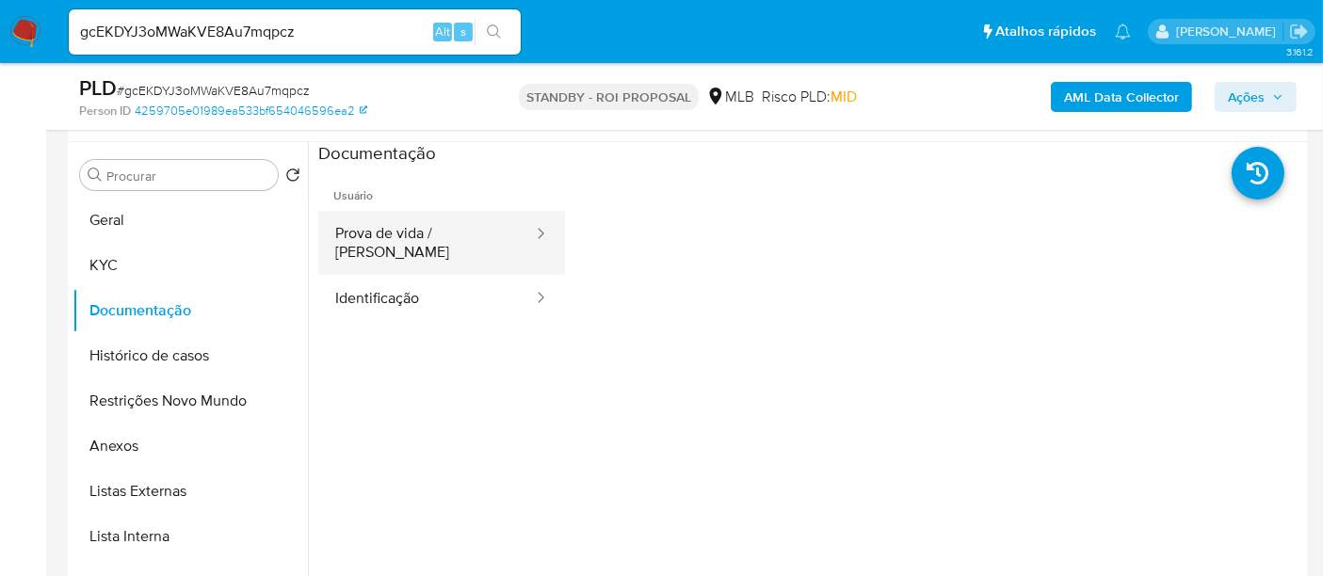
click at [412, 229] on button "Prova de vida / [PERSON_NAME]" at bounding box center [426, 243] width 217 height 64
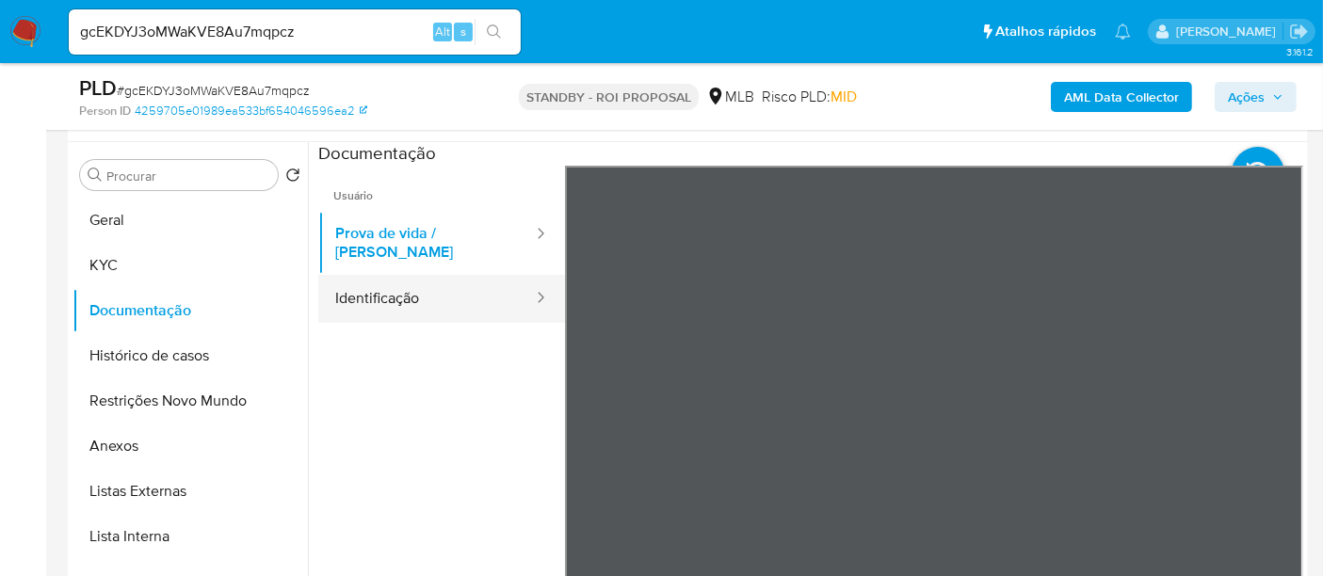
click at [400, 281] on button "Identificação" at bounding box center [426, 299] width 217 height 48
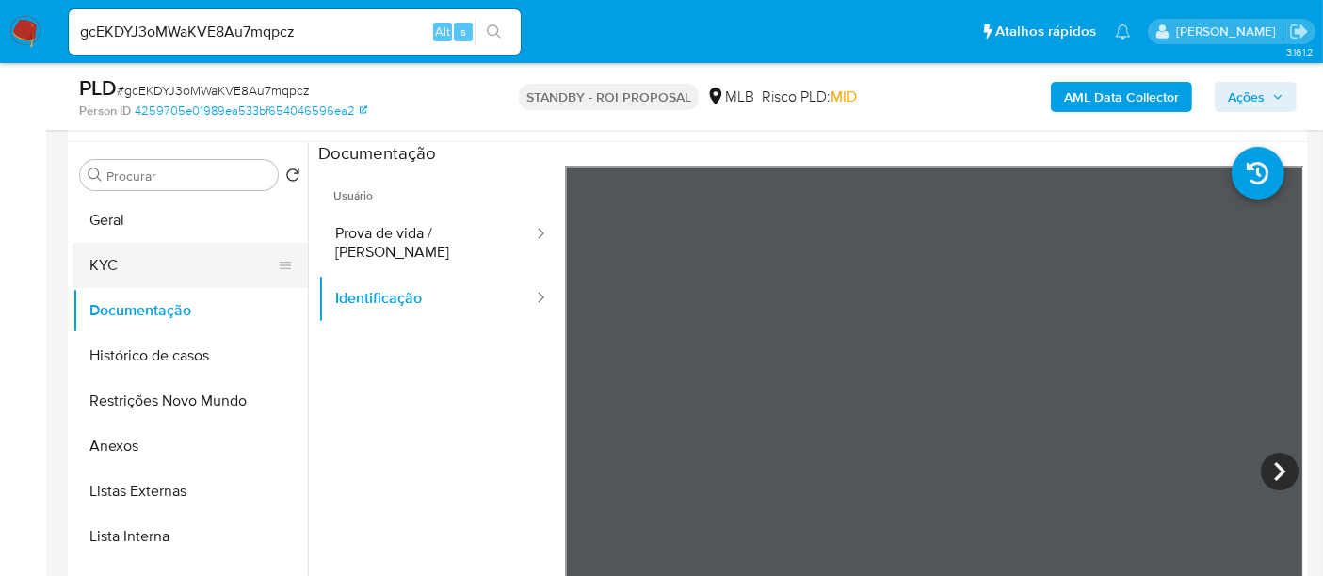
click at [109, 261] on button "KYC" at bounding box center [183, 265] width 220 height 45
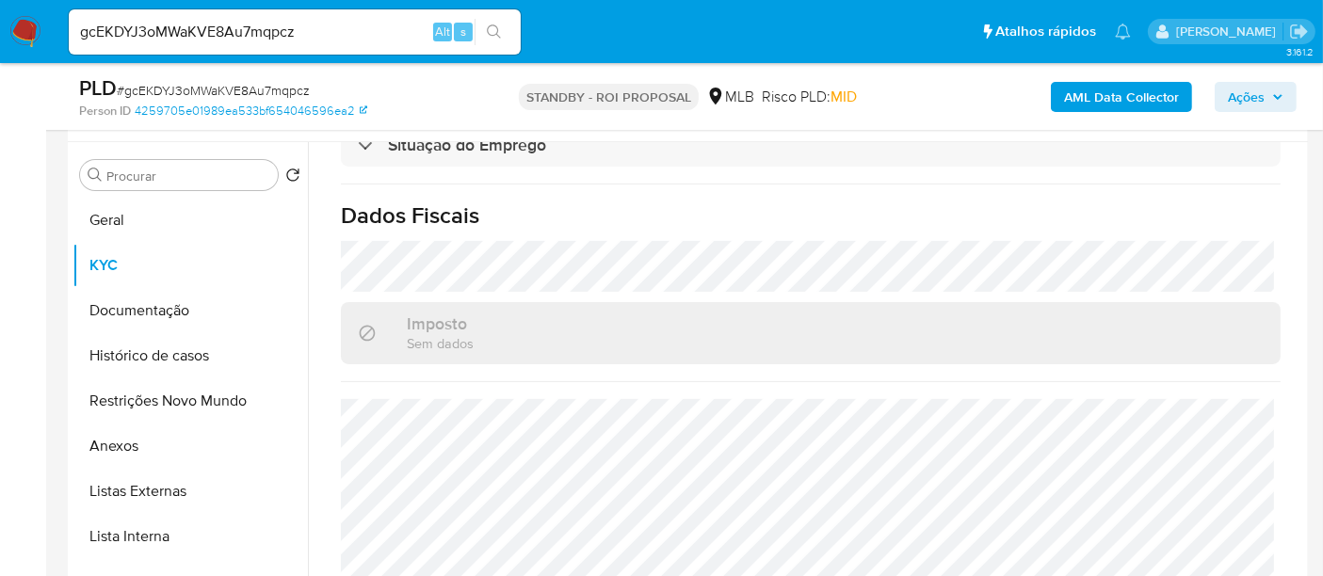
scroll to position [855, 0]
drag, startPoint x: 317, startPoint y: 29, endPoint x: 0, endPoint y: -11, distance: 319.9
paste input "l9LYve1jDKnBAkiySVa8DvJW"
type input "l9LYve1jDKnBAkiySVa8DvJW"
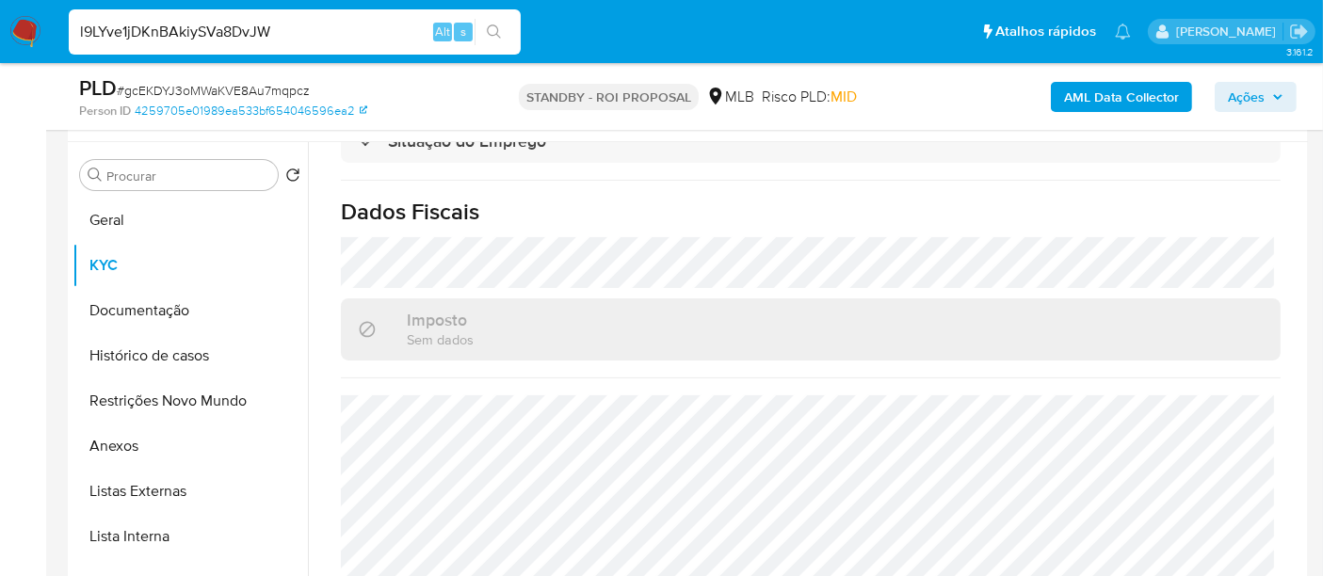
click at [495, 25] on icon "search-icon" at bounding box center [494, 31] width 14 height 14
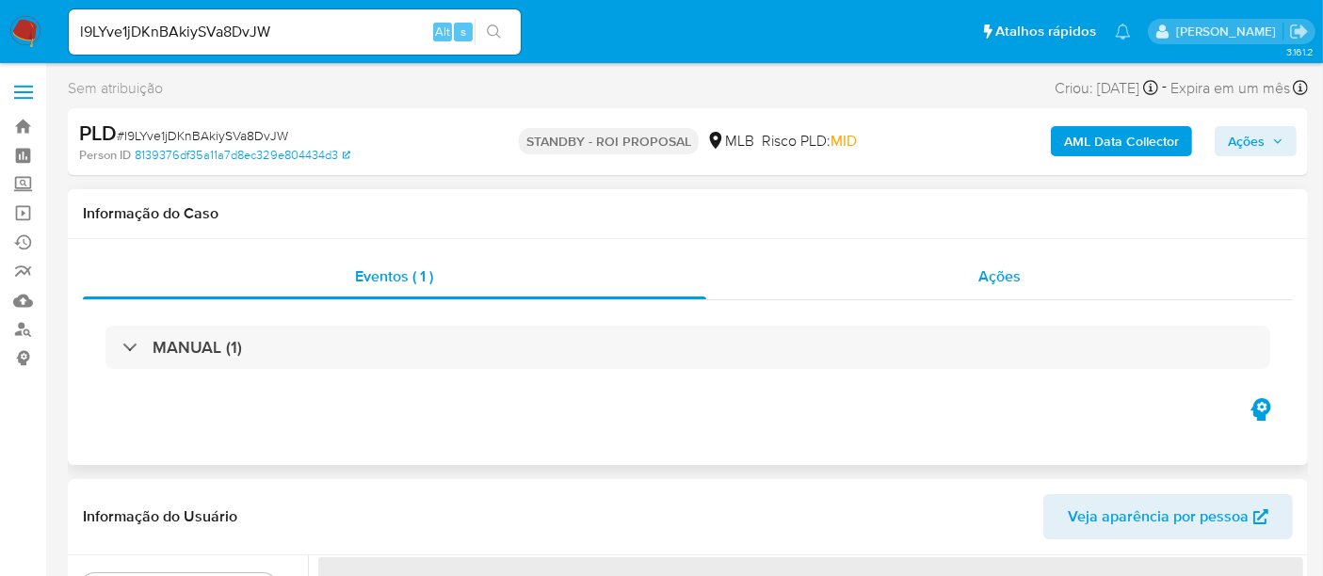
select select "10"
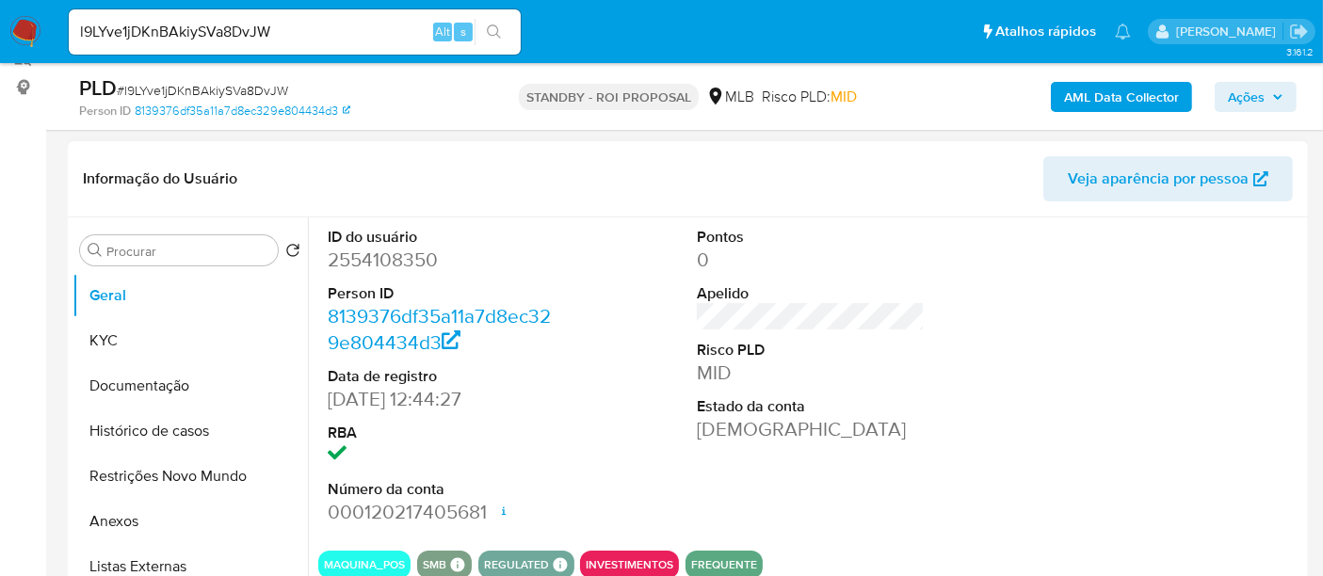
scroll to position [314, 0]
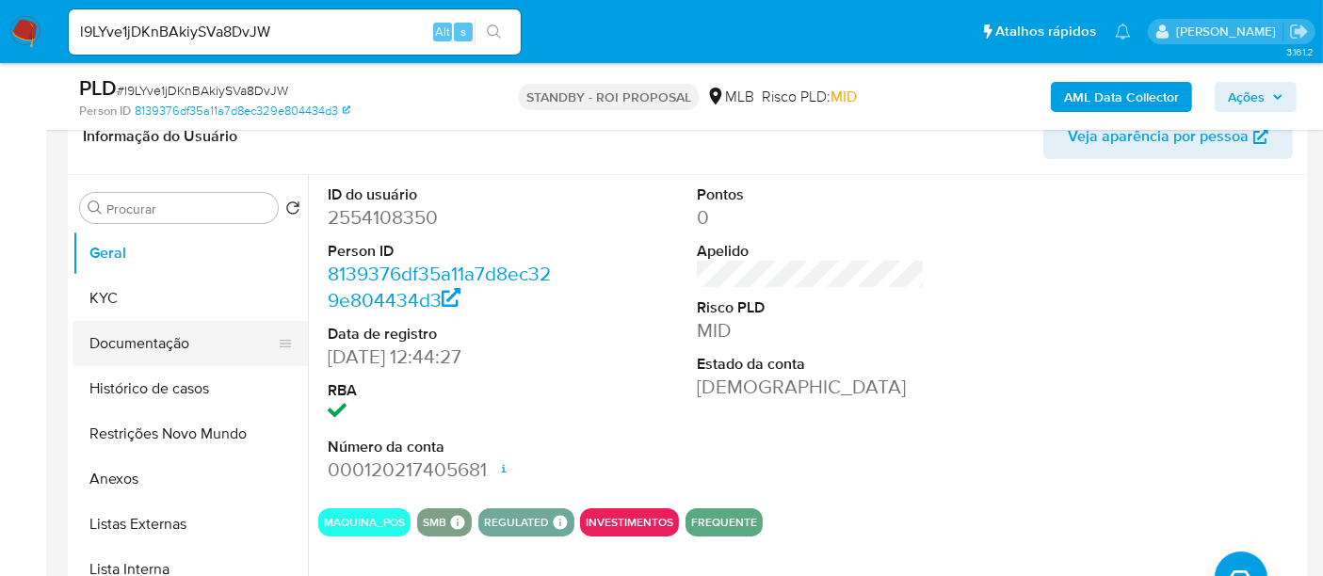
click at [123, 335] on button "Documentação" at bounding box center [183, 343] width 220 height 45
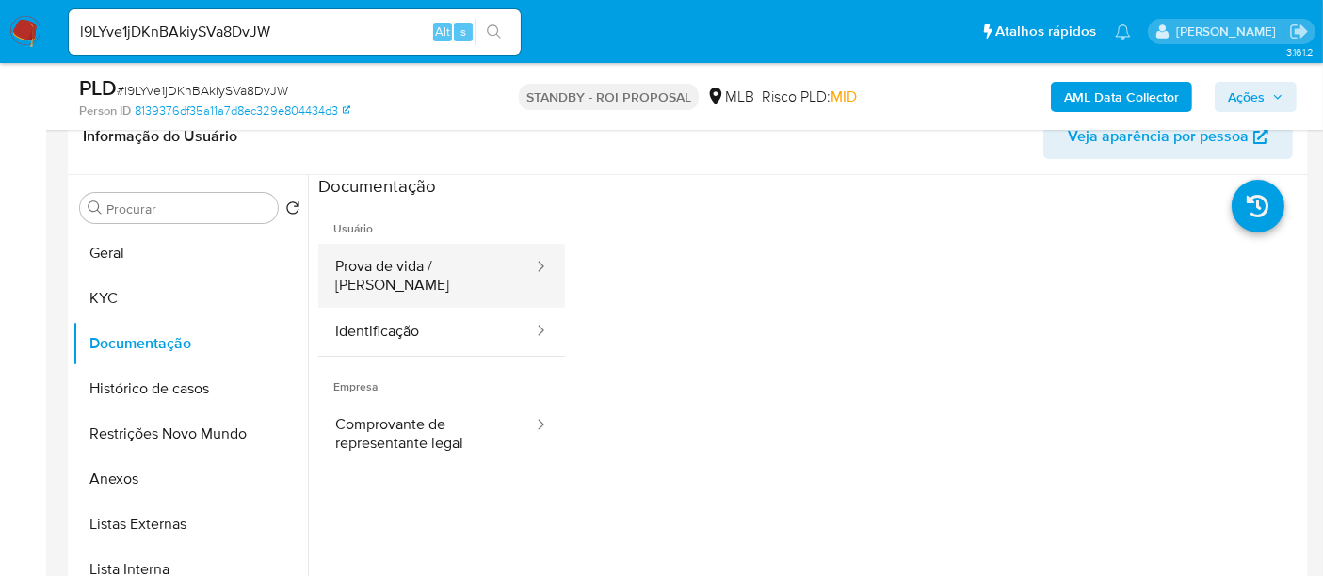
click at [439, 273] on button "Prova de vida / [PERSON_NAME]" at bounding box center [426, 276] width 217 height 64
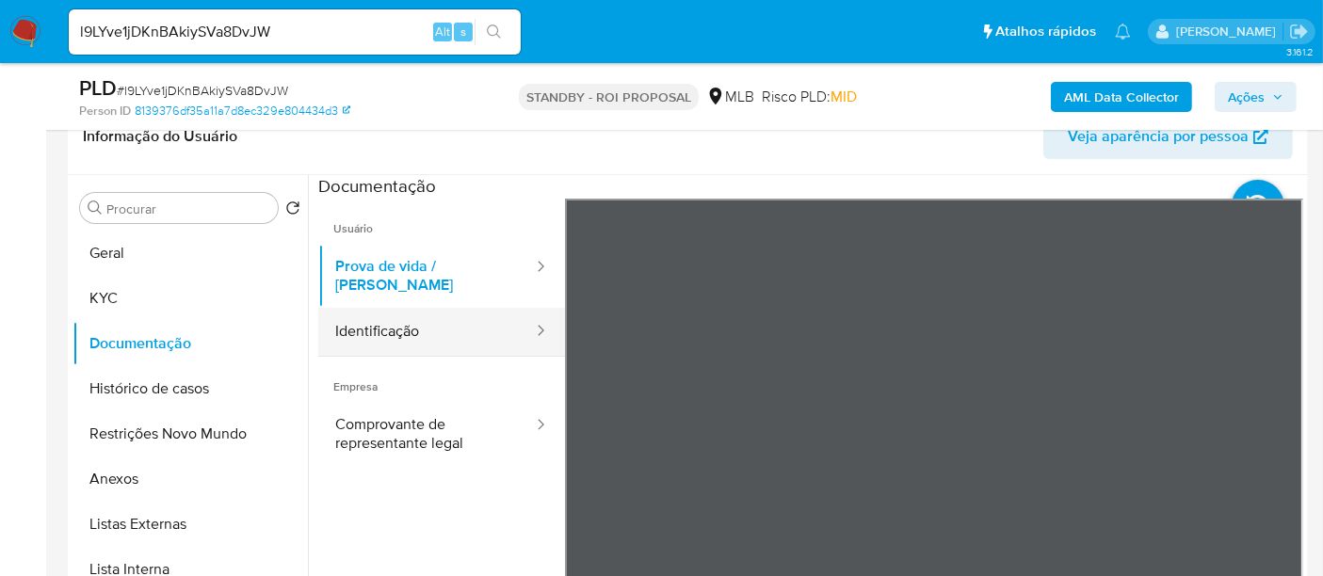
click at [377, 313] on button "Identificação" at bounding box center [426, 332] width 217 height 48
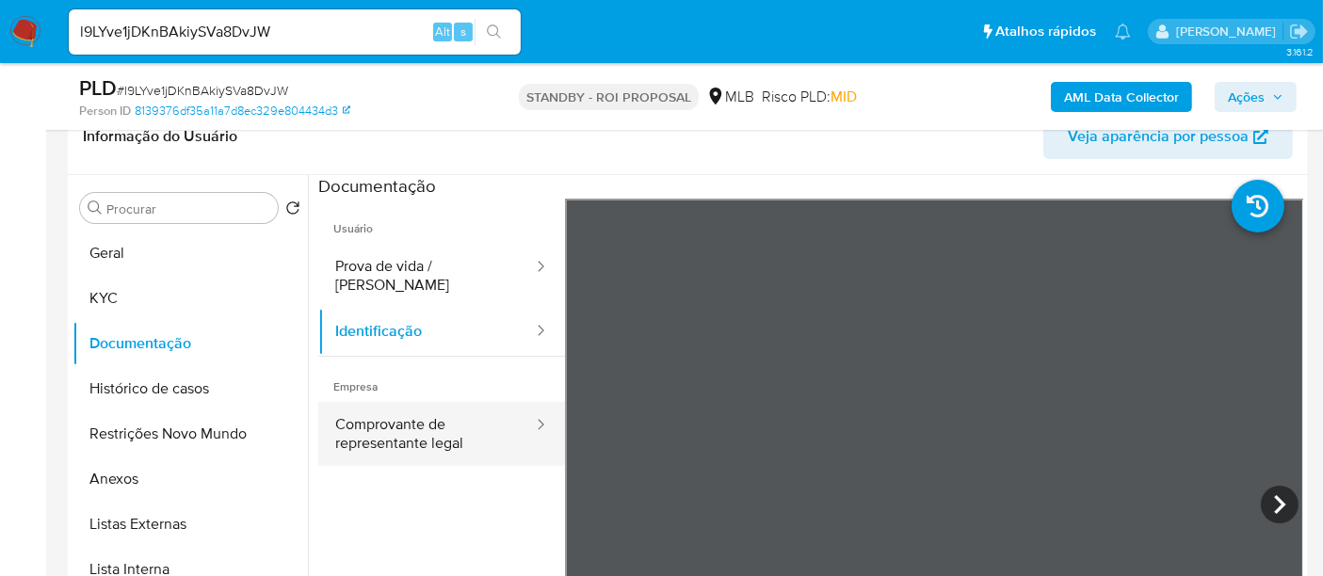
click at [409, 414] on button "Comprovante de representante legal" at bounding box center [426, 434] width 217 height 64
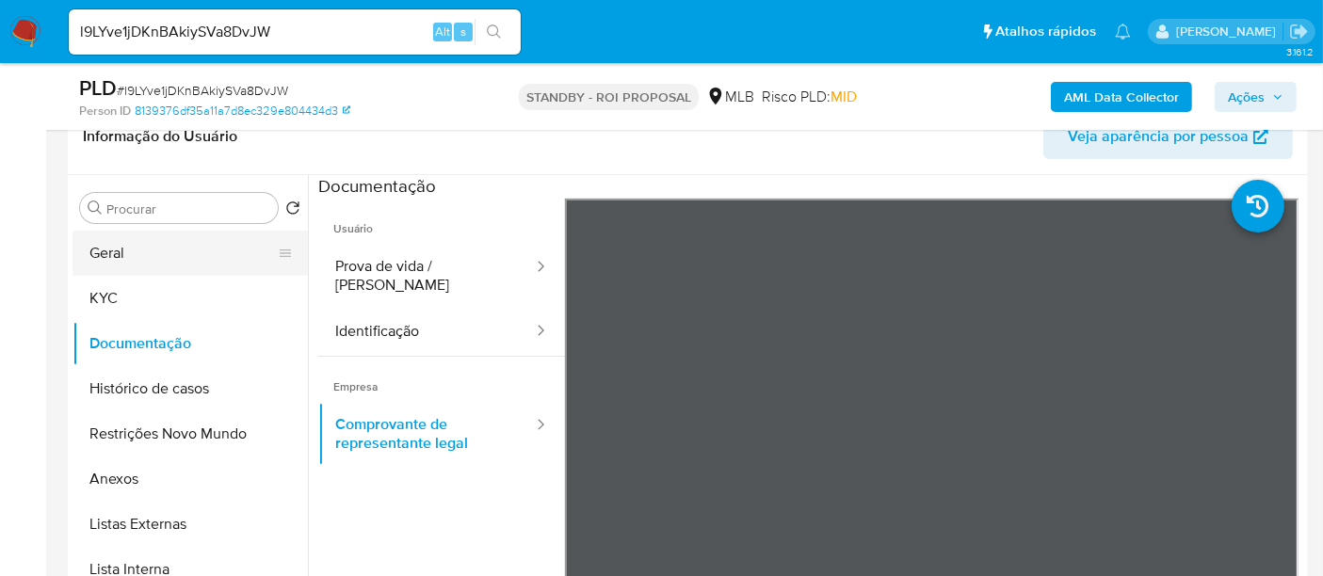
click at [129, 256] on button "Geral" at bounding box center [183, 253] width 220 height 45
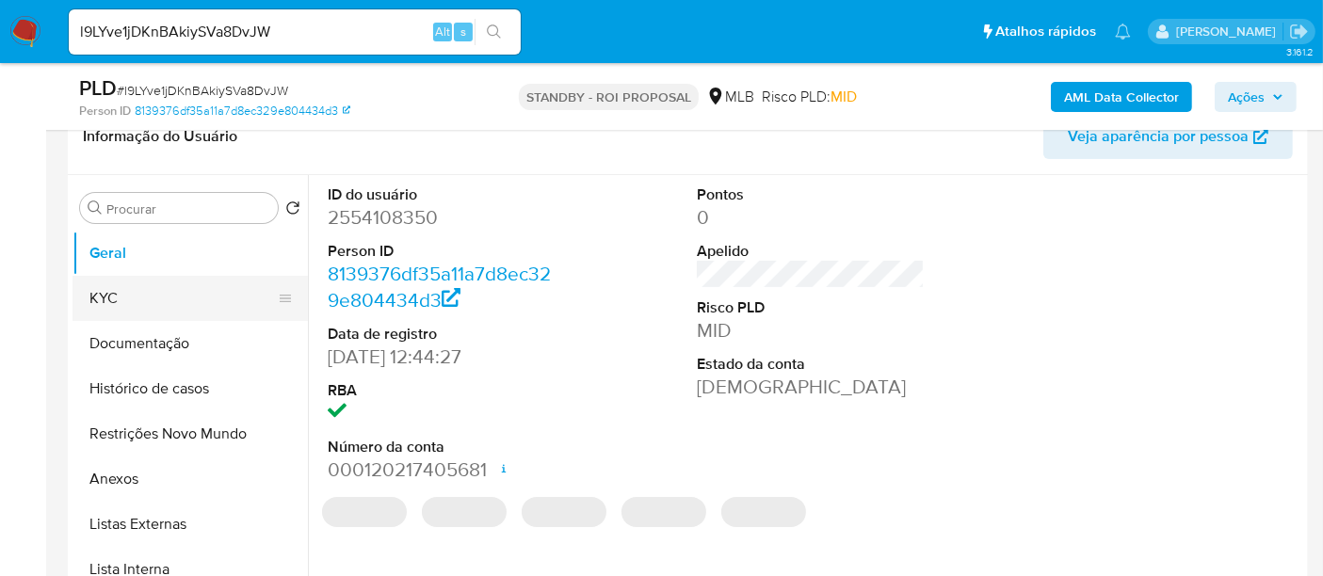
click at [134, 297] on button "KYC" at bounding box center [183, 298] width 220 height 45
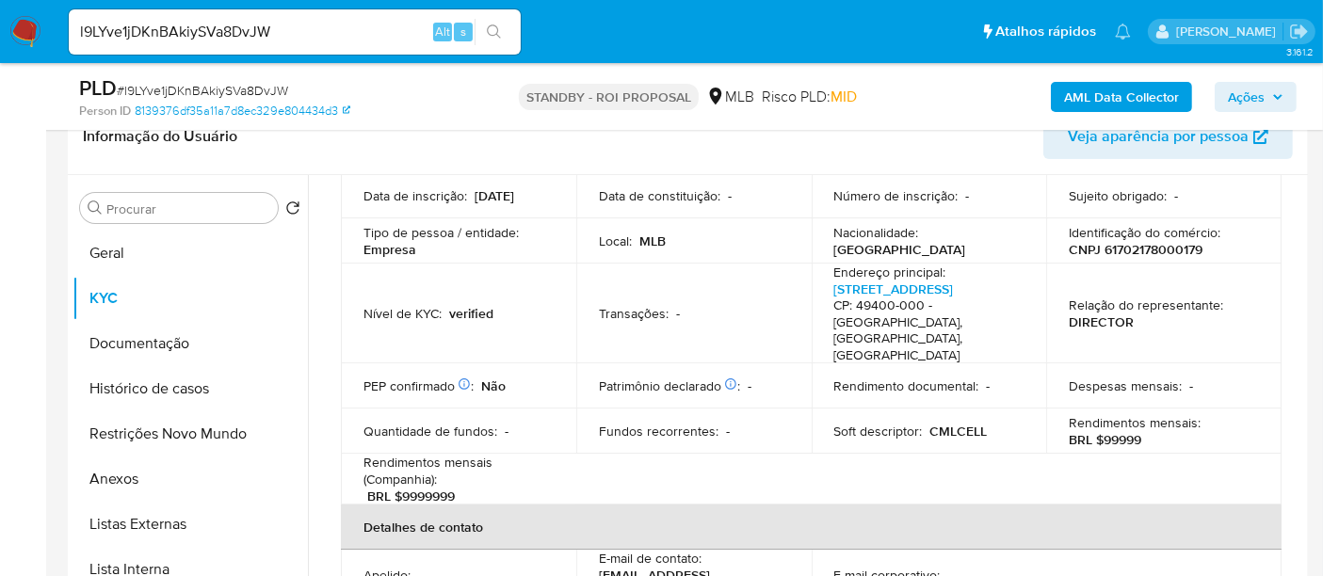
scroll to position [209, 0]
